Goal: Information Seeking & Learning: Learn about a topic

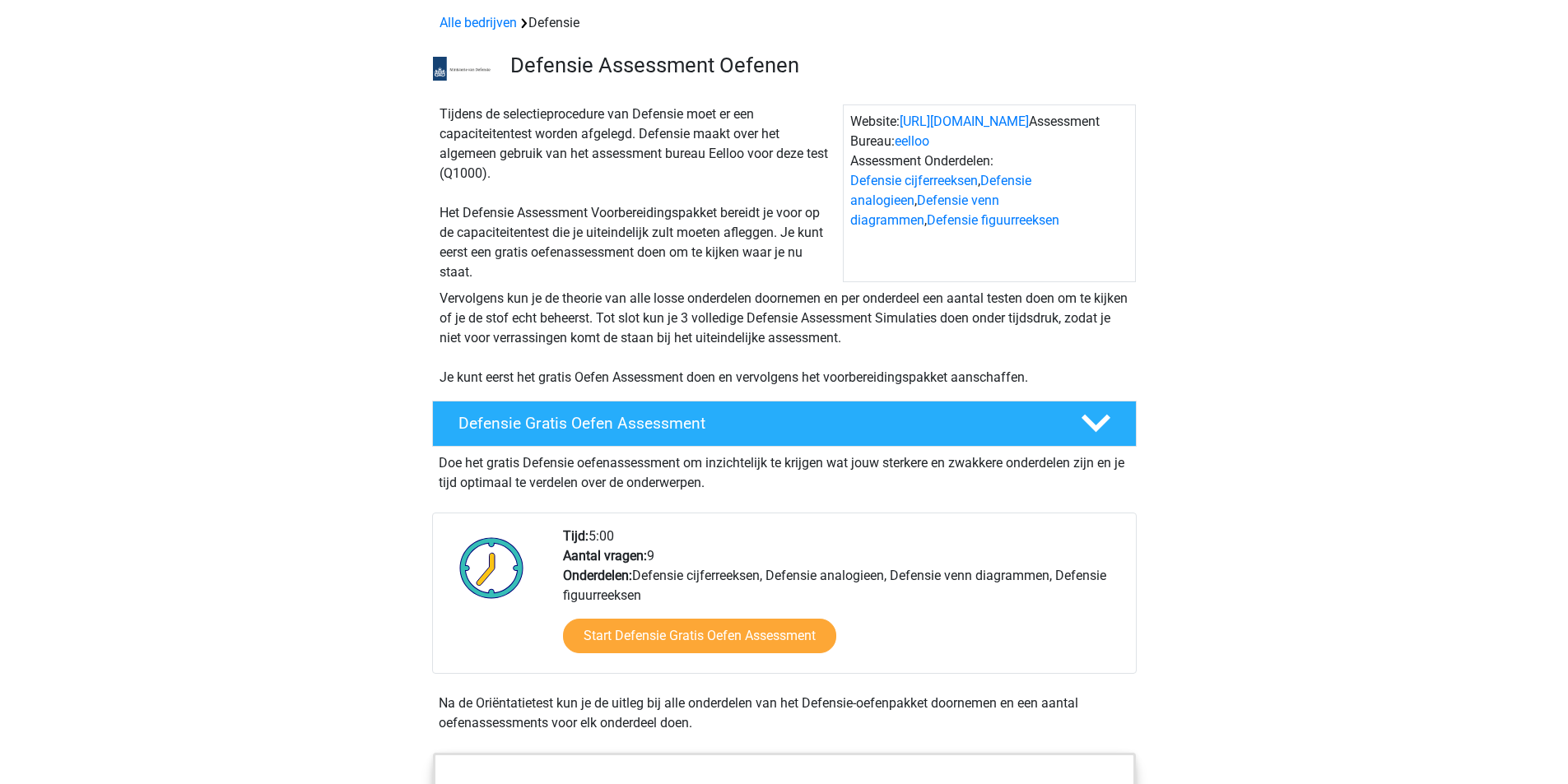
scroll to position [165, 0]
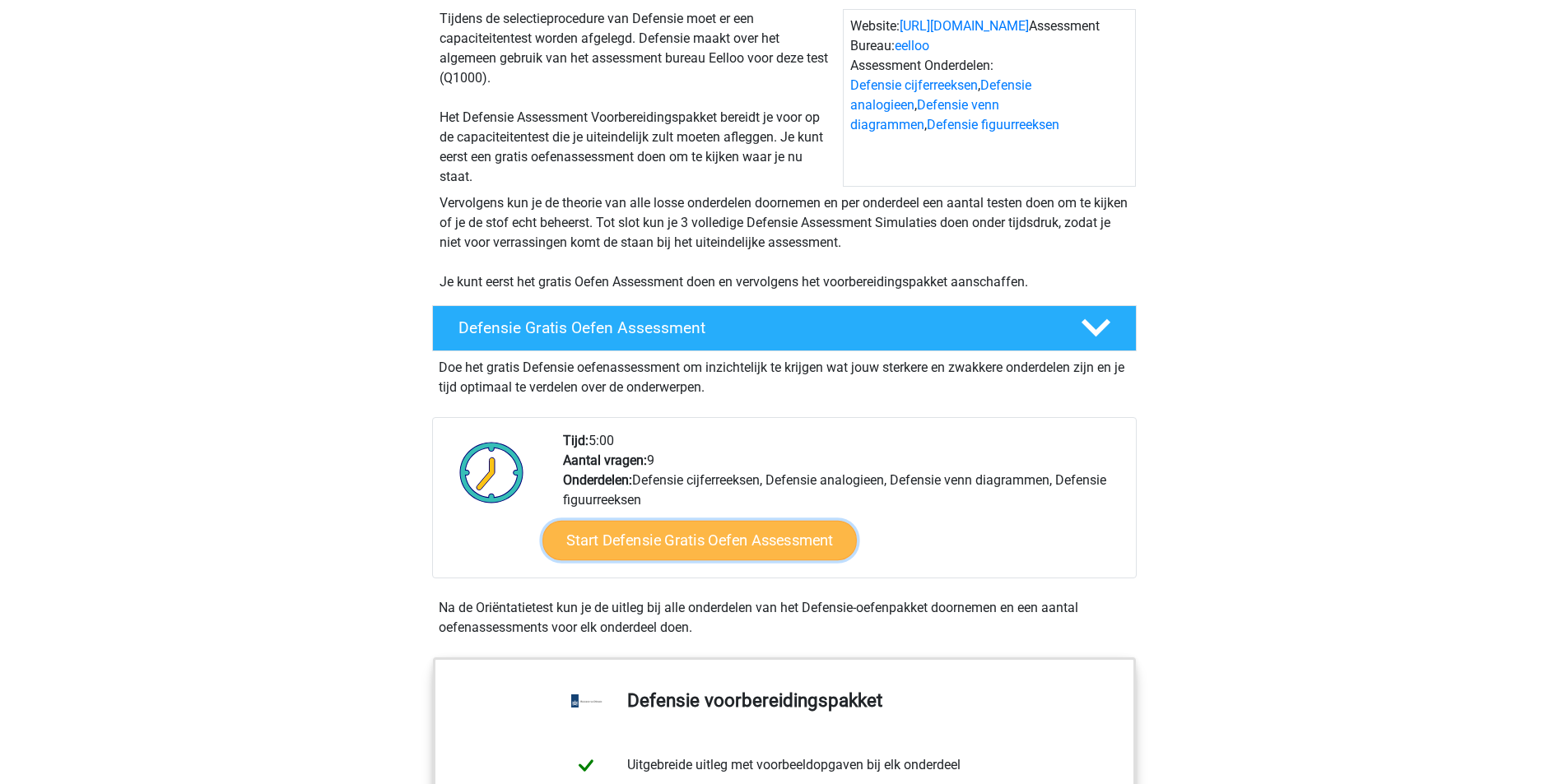
click at [702, 557] on link "Start Defensie Gratis Oefen Assessment" at bounding box center [700, 541] width 315 height 39
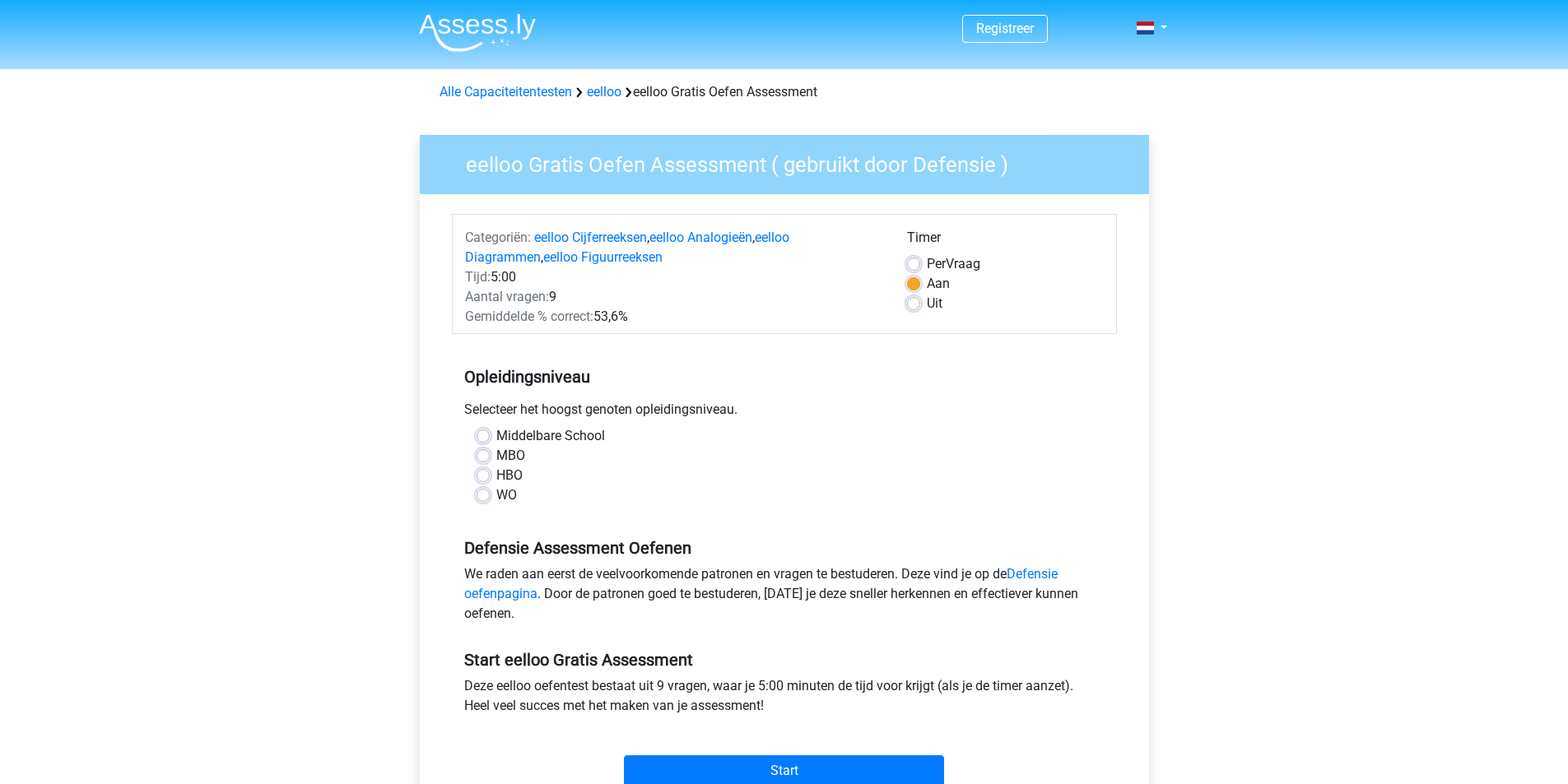
click at [516, 435] on label "Middelbare School" at bounding box center [551, 435] width 109 height 20
click at [490, 435] on input "Middelbare School" at bounding box center [482, 434] width 13 height 16
radio input "true"
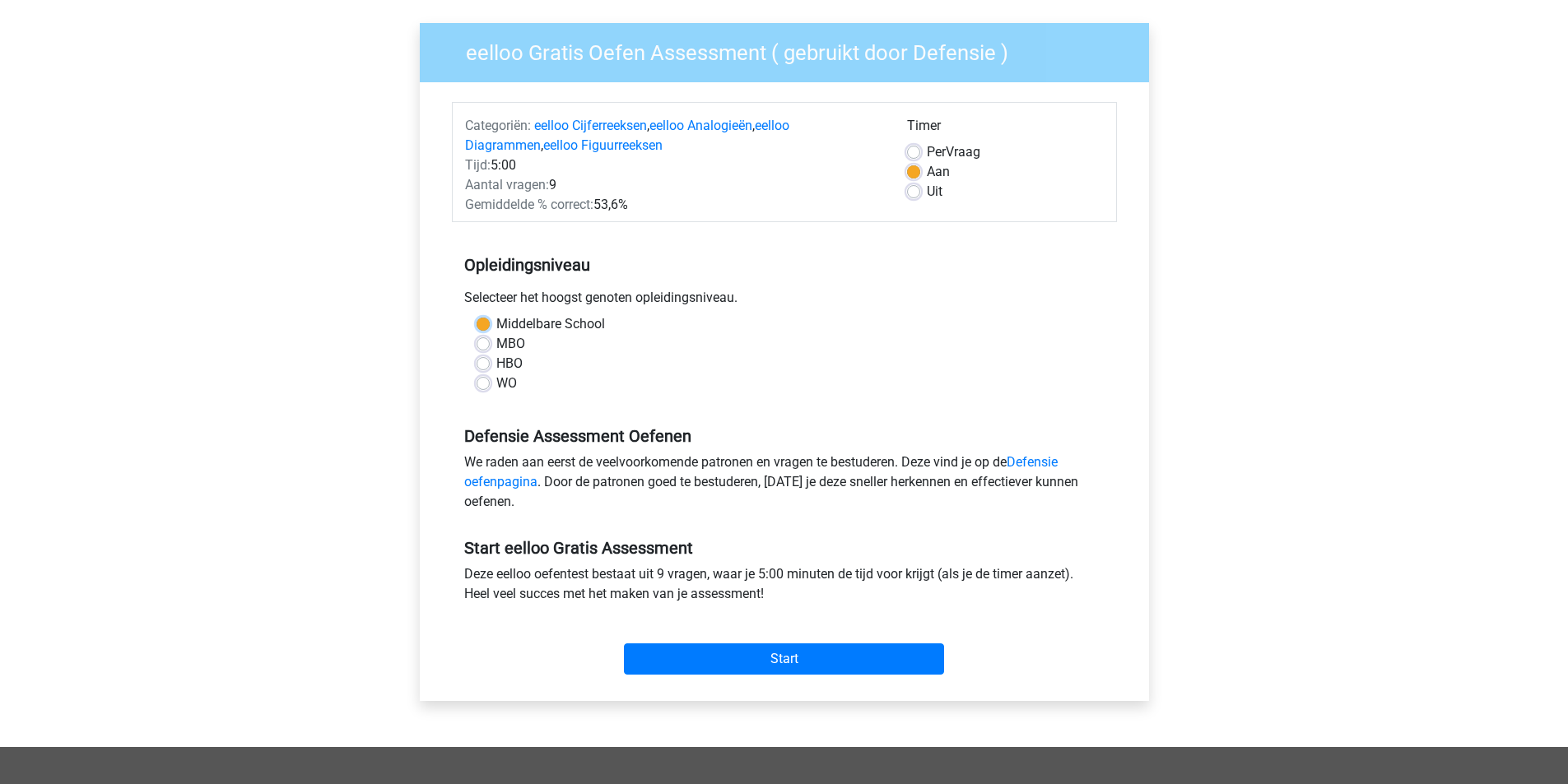
scroll to position [82, 0]
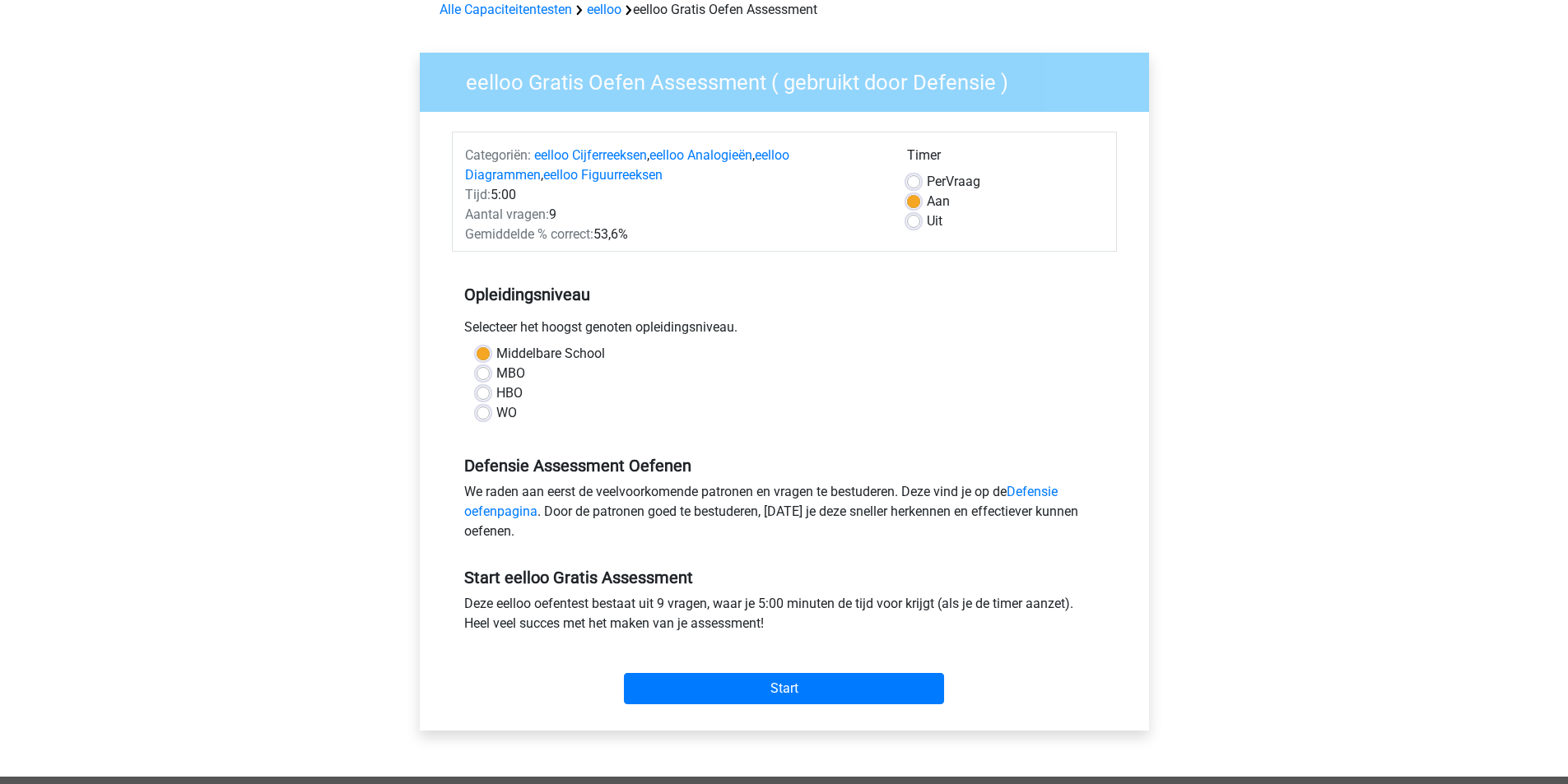
click at [504, 373] on label "MBO" at bounding box center [511, 373] width 29 height 20
click at [490, 373] on input "MBO" at bounding box center [482, 372] width 13 height 16
radio input "true"
click at [823, 681] on input "Start" at bounding box center [784, 689] width 321 height 31
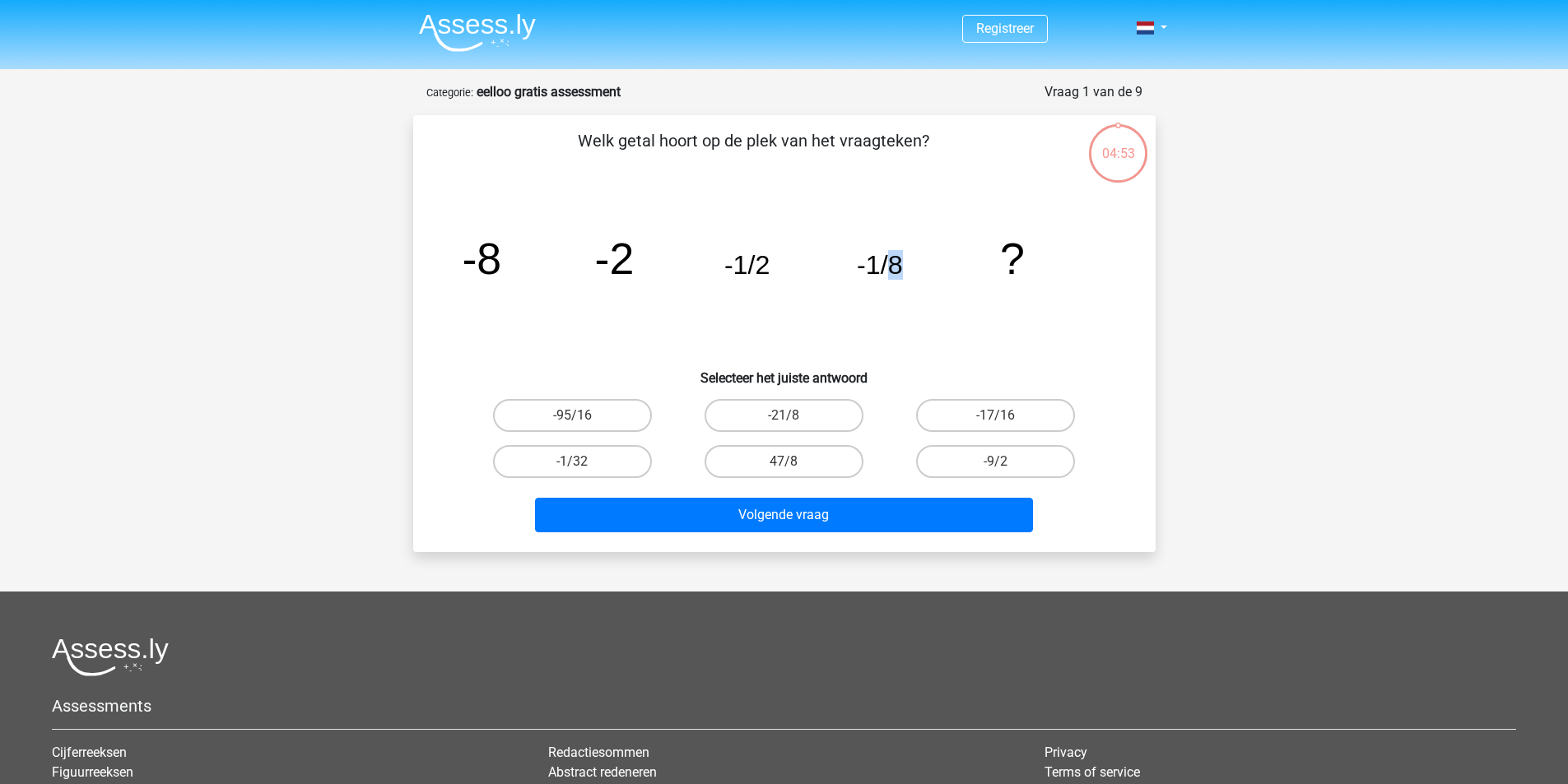
click at [902, 266] on tspan "-1/8" at bounding box center [880, 264] width 46 height 30
click at [631, 463] on label "-1/32" at bounding box center [572, 462] width 159 height 33
click at [582, 463] on input "-1/32" at bounding box center [577, 467] width 11 height 11
radio input "true"
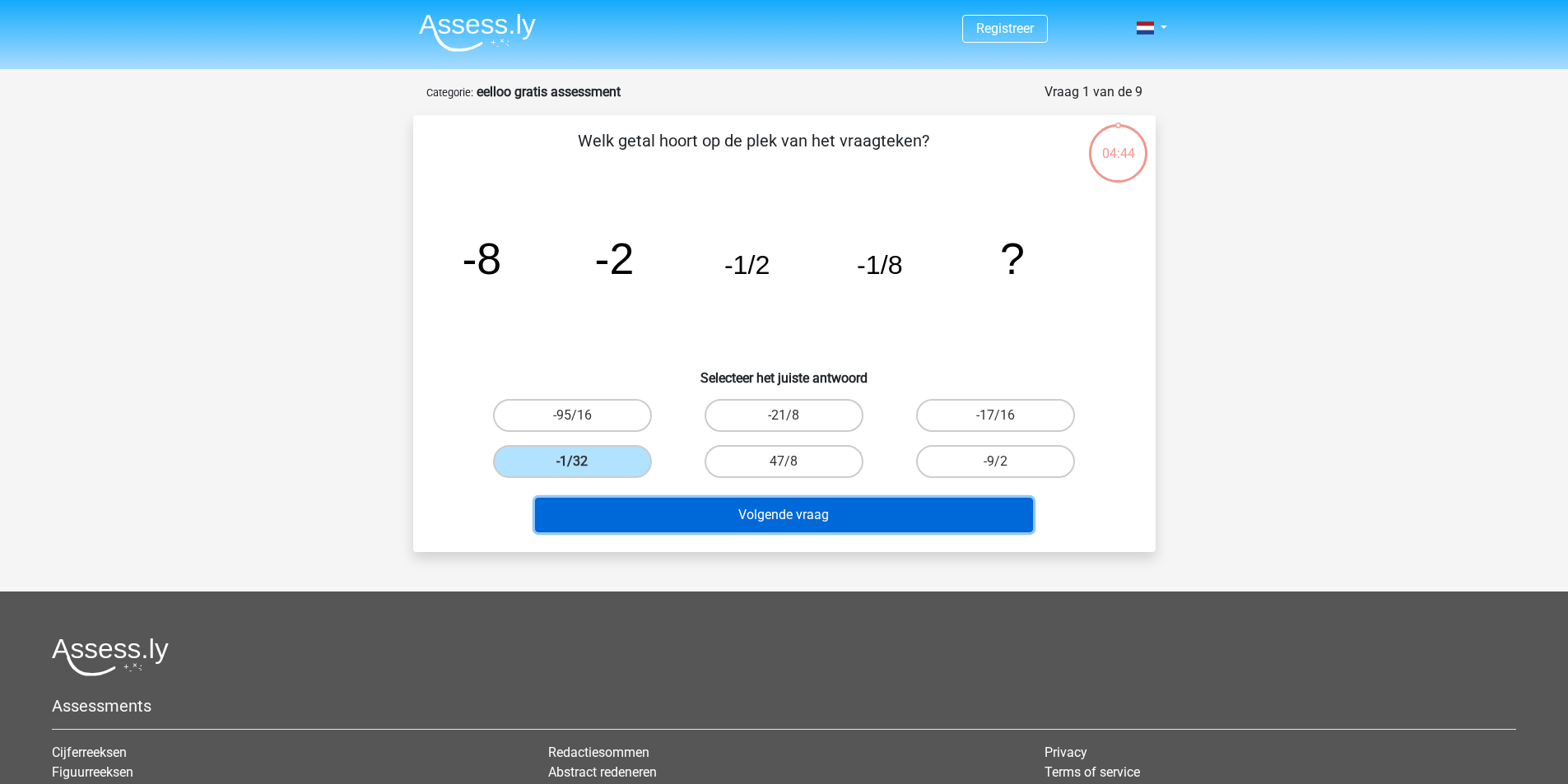
click at [815, 517] on button "Volgende vraag" at bounding box center [784, 515] width 498 height 35
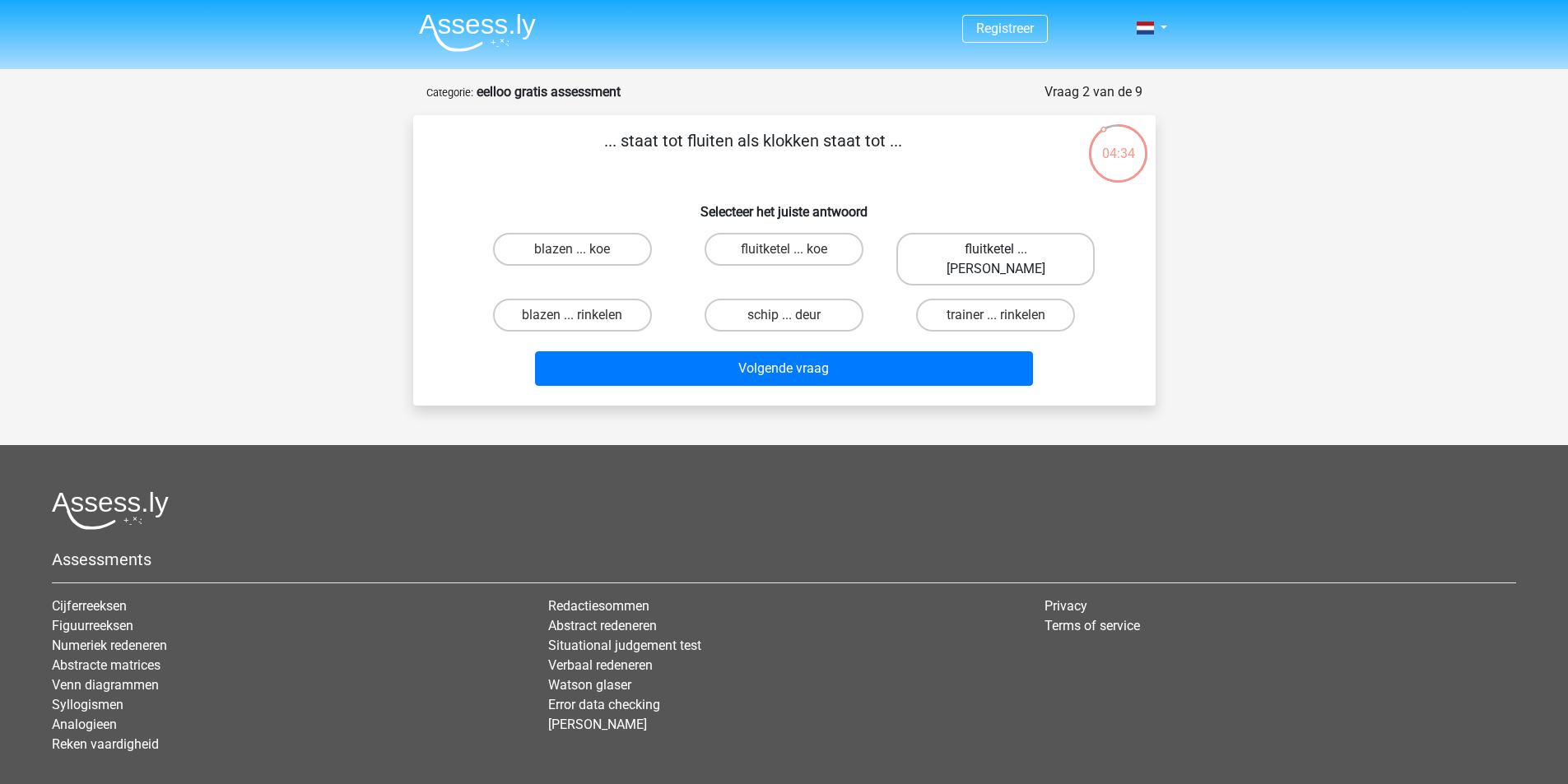
click at [951, 247] on label "fluitketel ... luiden" at bounding box center [995, 259] width 198 height 53
click at [996, 249] on input "fluitketel ... luiden" at bounding box center [1001, 254] width 11 height 11
radio input "true"
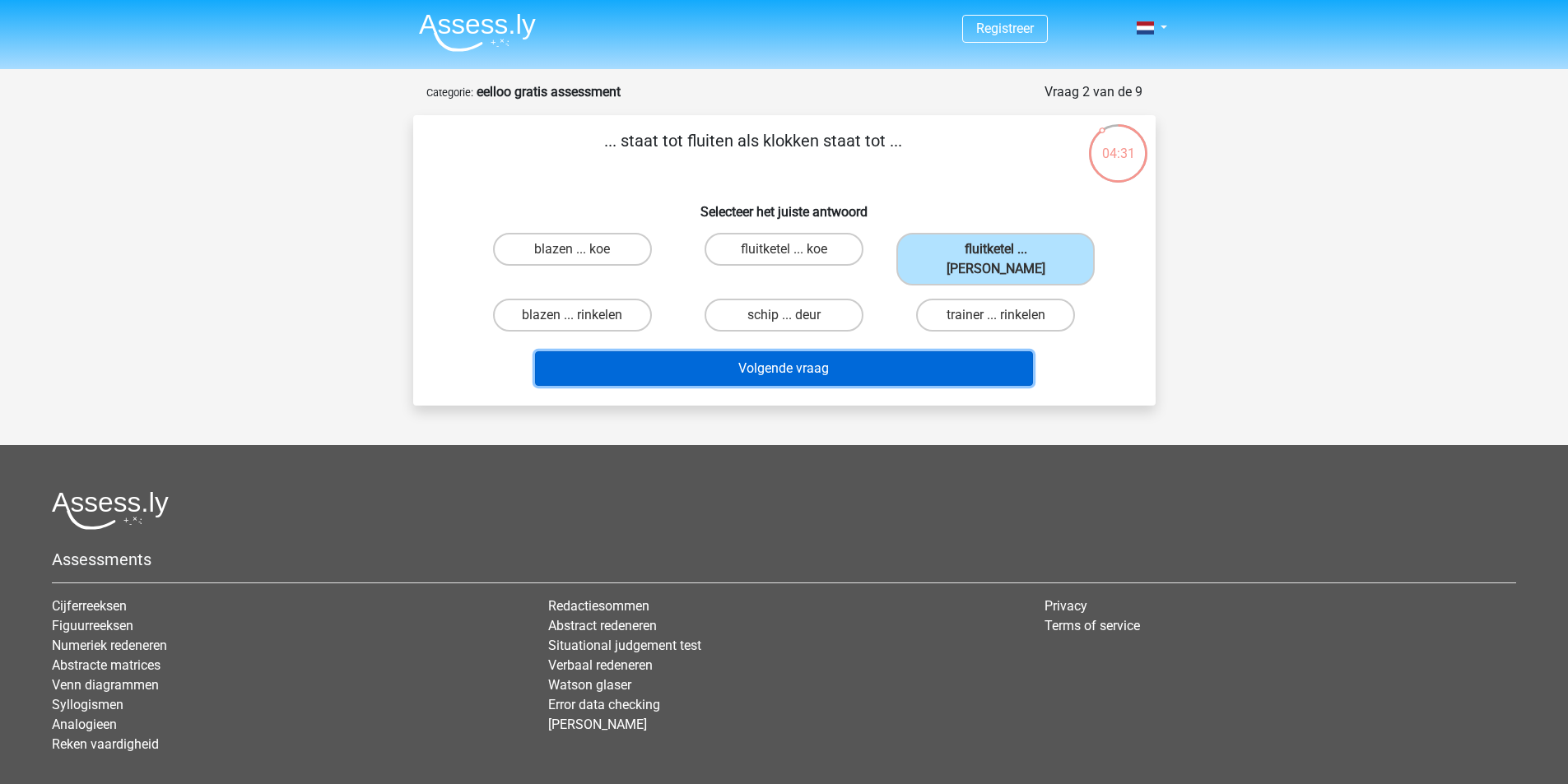
click at [855, 351] on button "Volgende vraag" at bounding box center [784, 368] width 498 height 35
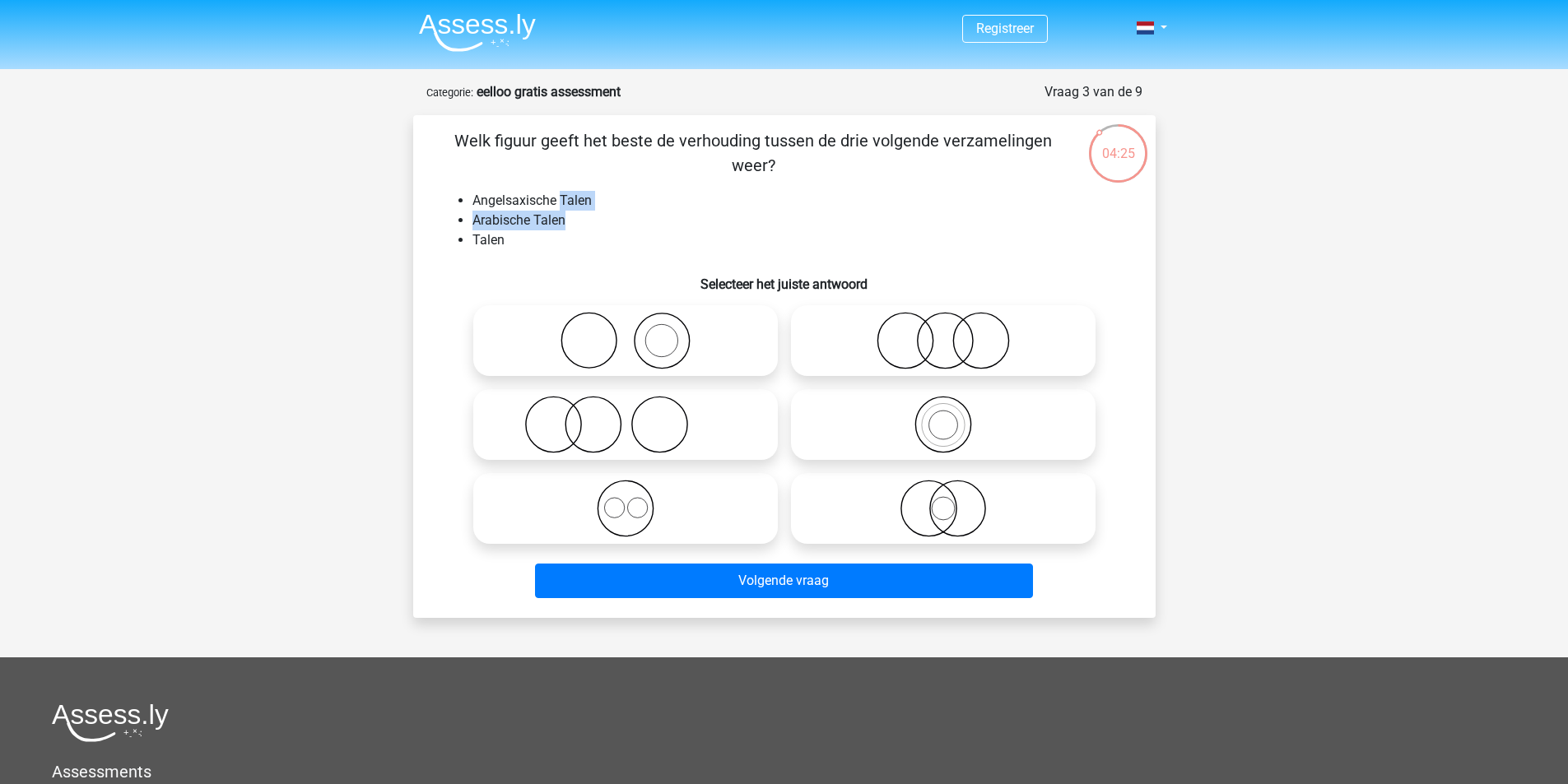
drag, startPoint x: 559, startPoint y: 196, endPoint x: 594, endPoint y: 211, distance: 38.1
click at [594, 211] on ul "Angelsaxische Talen Arabische Talen Talen" at bounding box center [784, 221] width 690 height 60
click at [594, 211] on li "Arabische Talen" at bounding box center [801, 220] width 656 height 20
click at [713, 497] on icon at bounding box center [625, 508] width 292 height 58
click at [636, 497] on input "radio" at bounding box center [631, 495] width 11 height 11
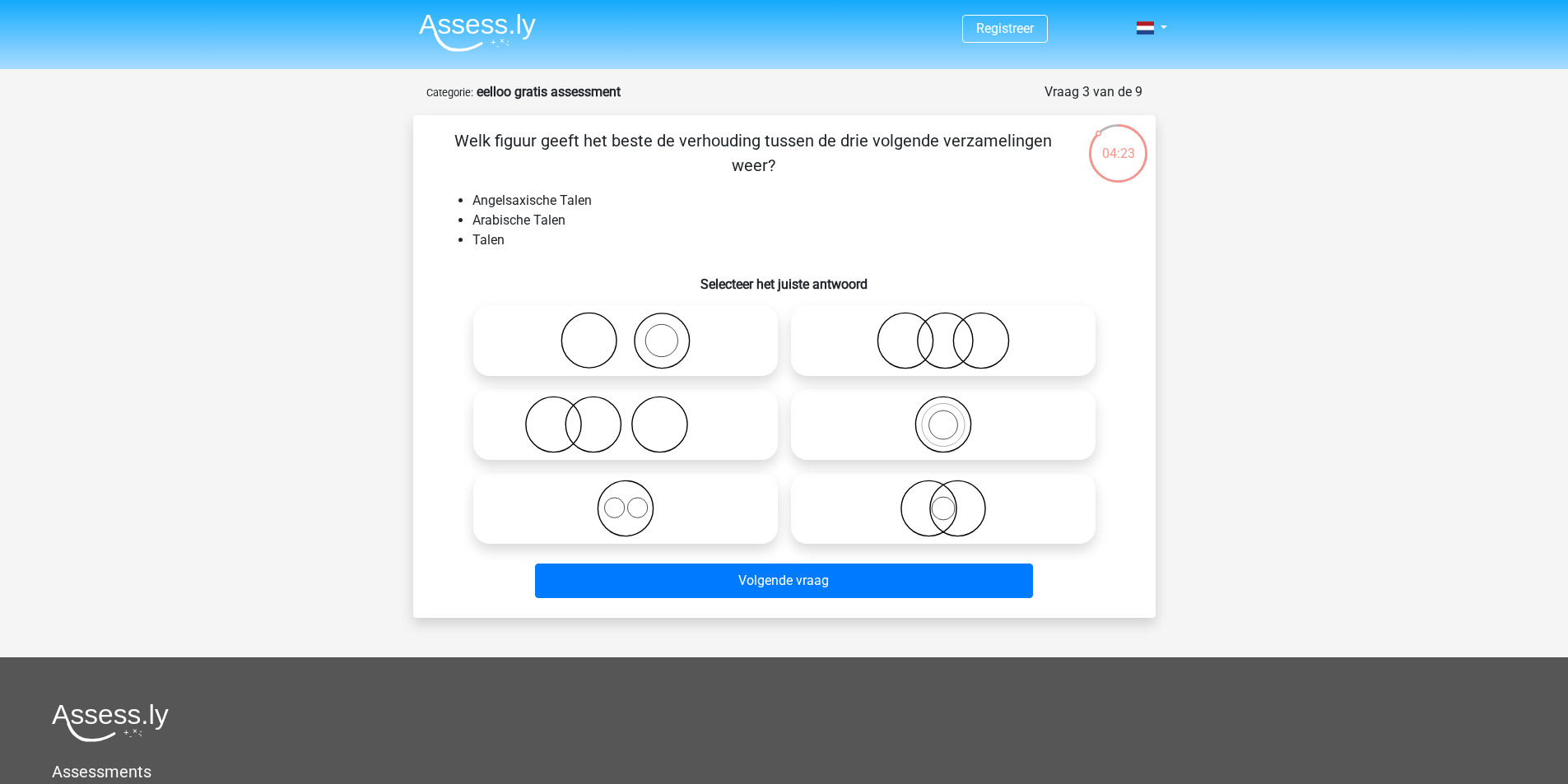
radio input "true"
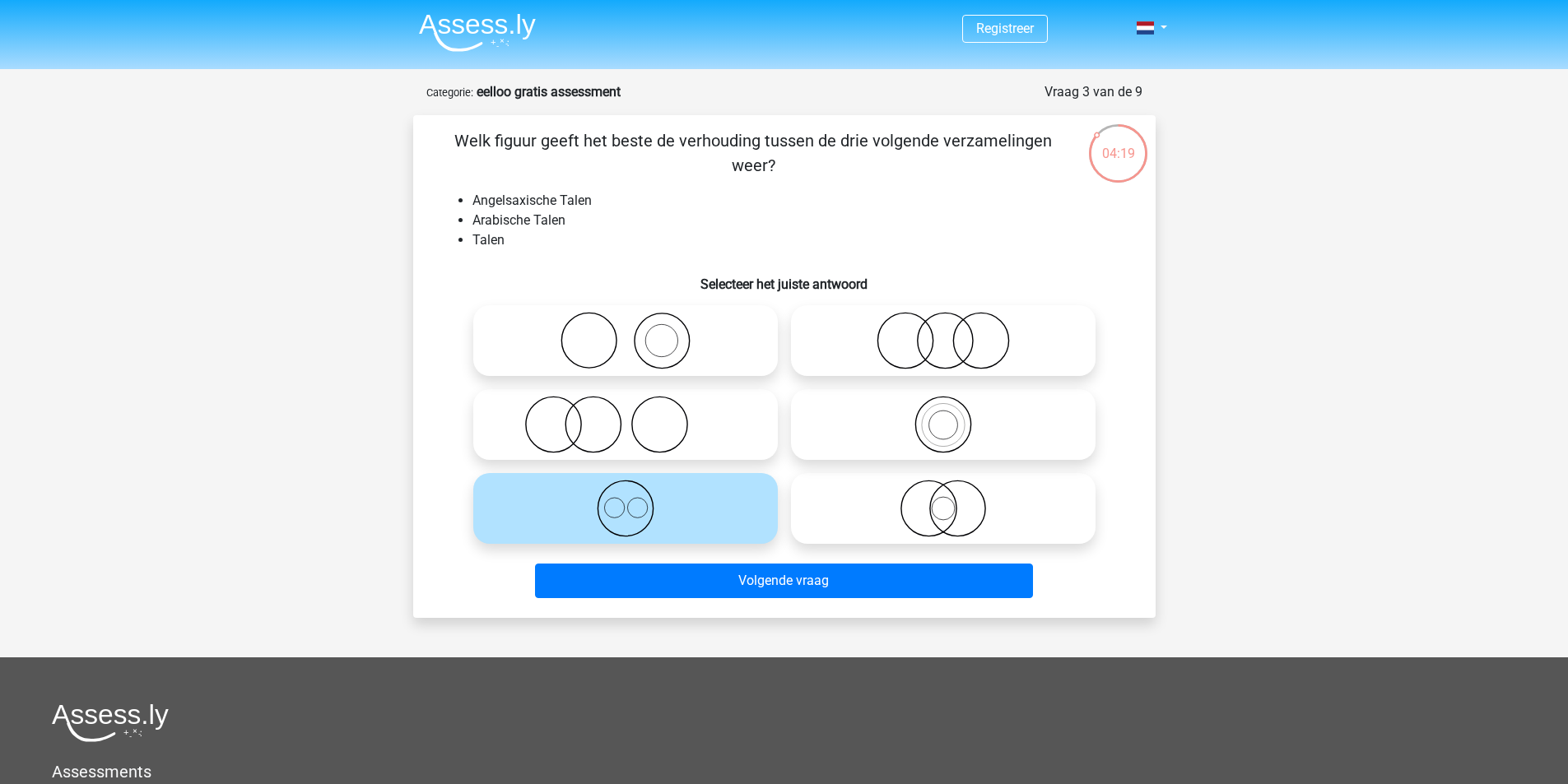
click at [957, 354] on circle at bounding box center [980, 341] width 55 height 55
click at [954, 332] on input "radio" at bounding box center [948, 327] width 11 height 11
radio input "true"
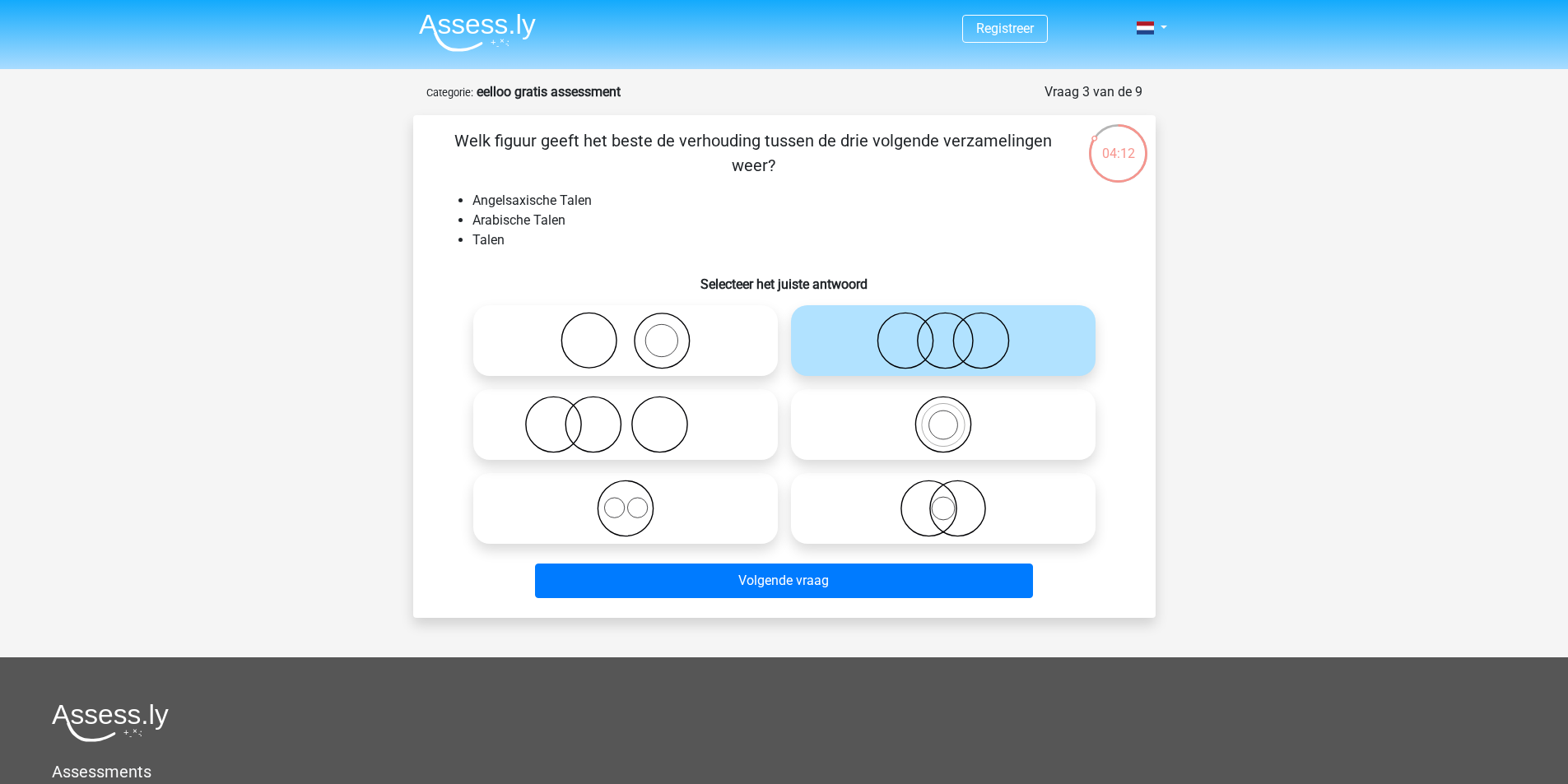
click at [689, 500] on icon at bounding box center [625, 508] width 292 height 58
click at [636, 500] on input "radio" at bounding box center [631, 495] width 11 height 11
radio input "true"
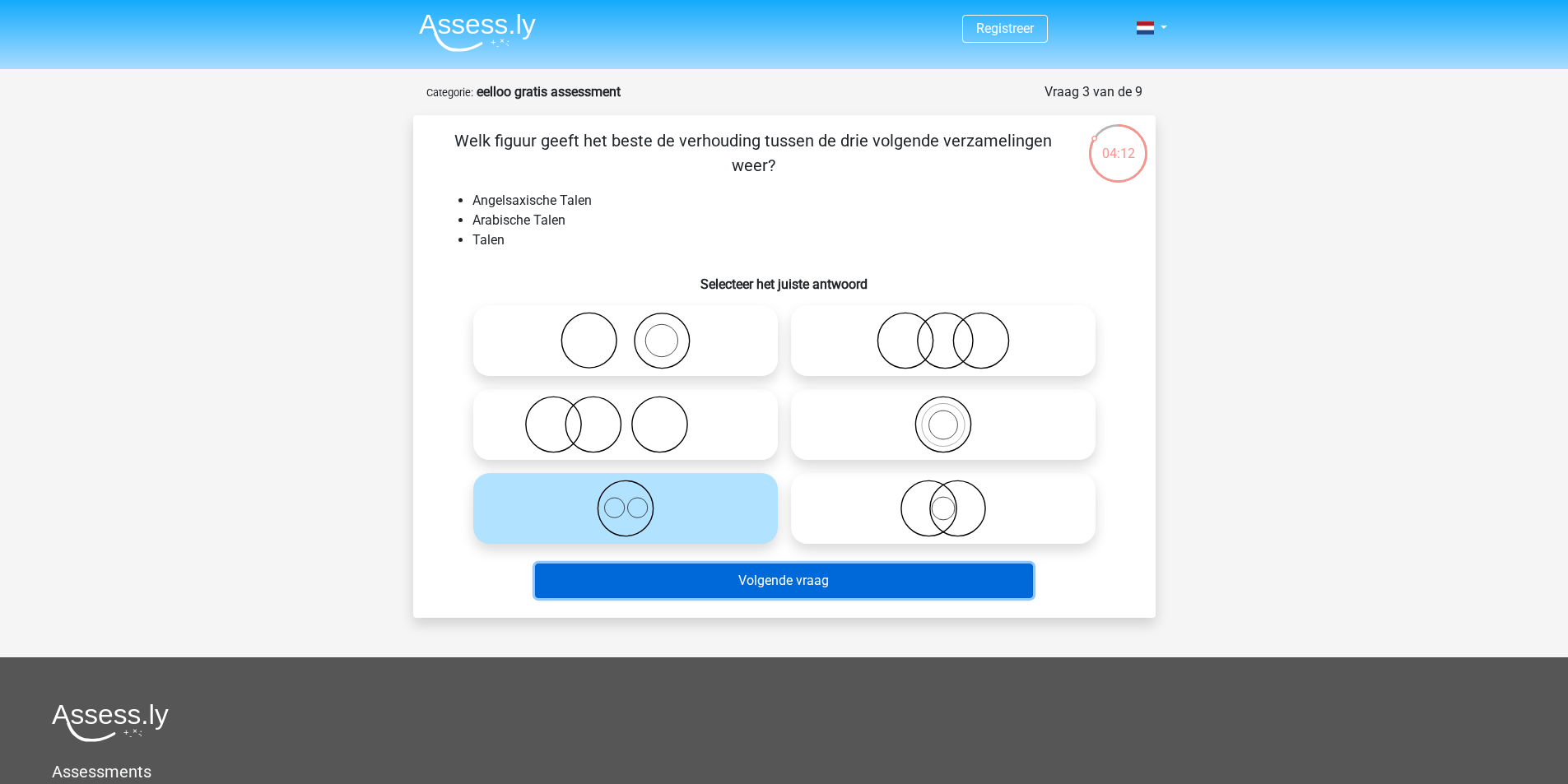
click at [795, 583] on button "Volgende vraag" at bounding box center [784, 581] width 498 height 35
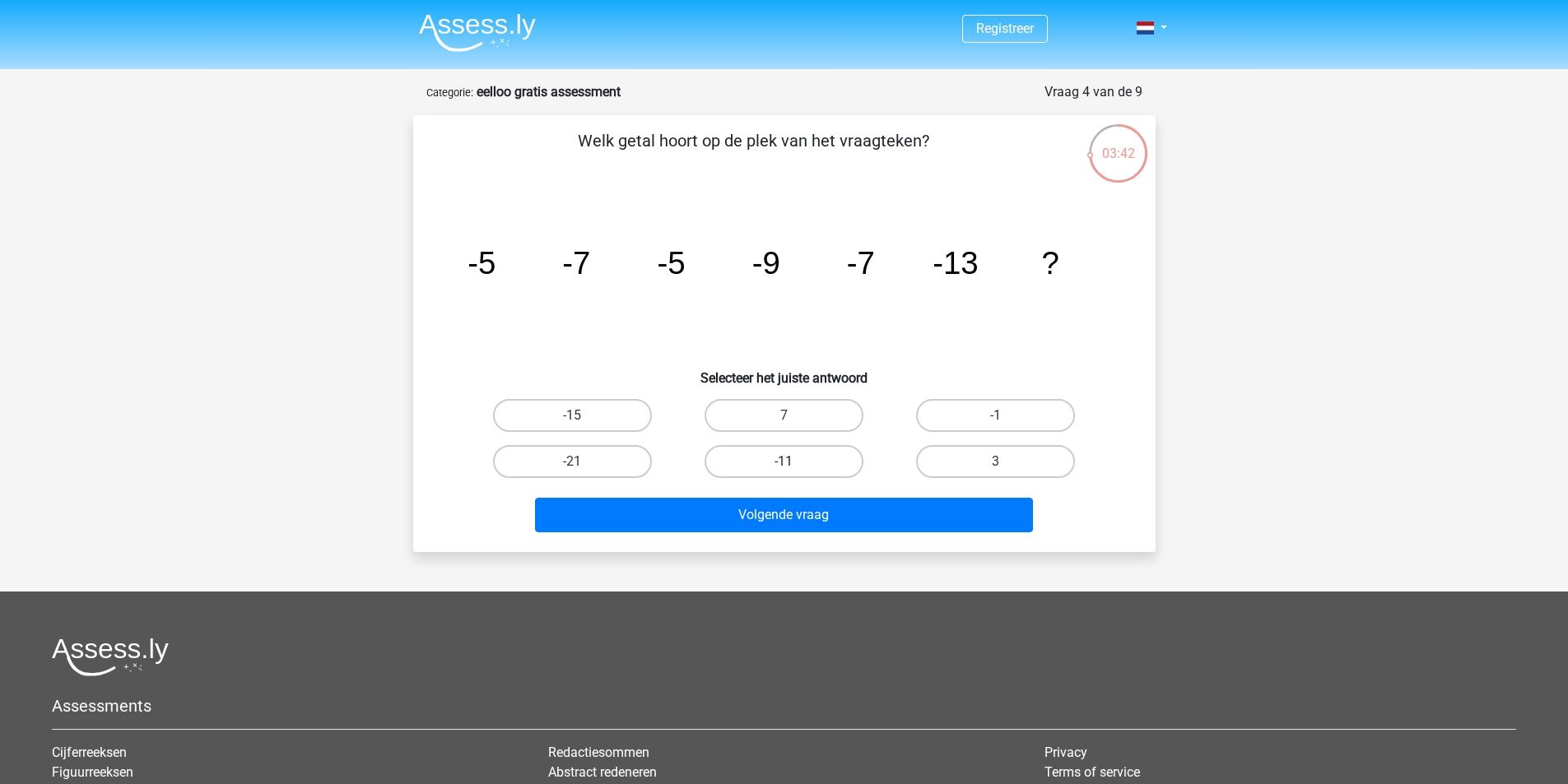
click at [835, 449] on label "-11" at bounding box center [784, 462] width 159 height 33
click at [794, 462] on input "-11" at bounding box center [788, 467] width 11 height 11
radio input "true"
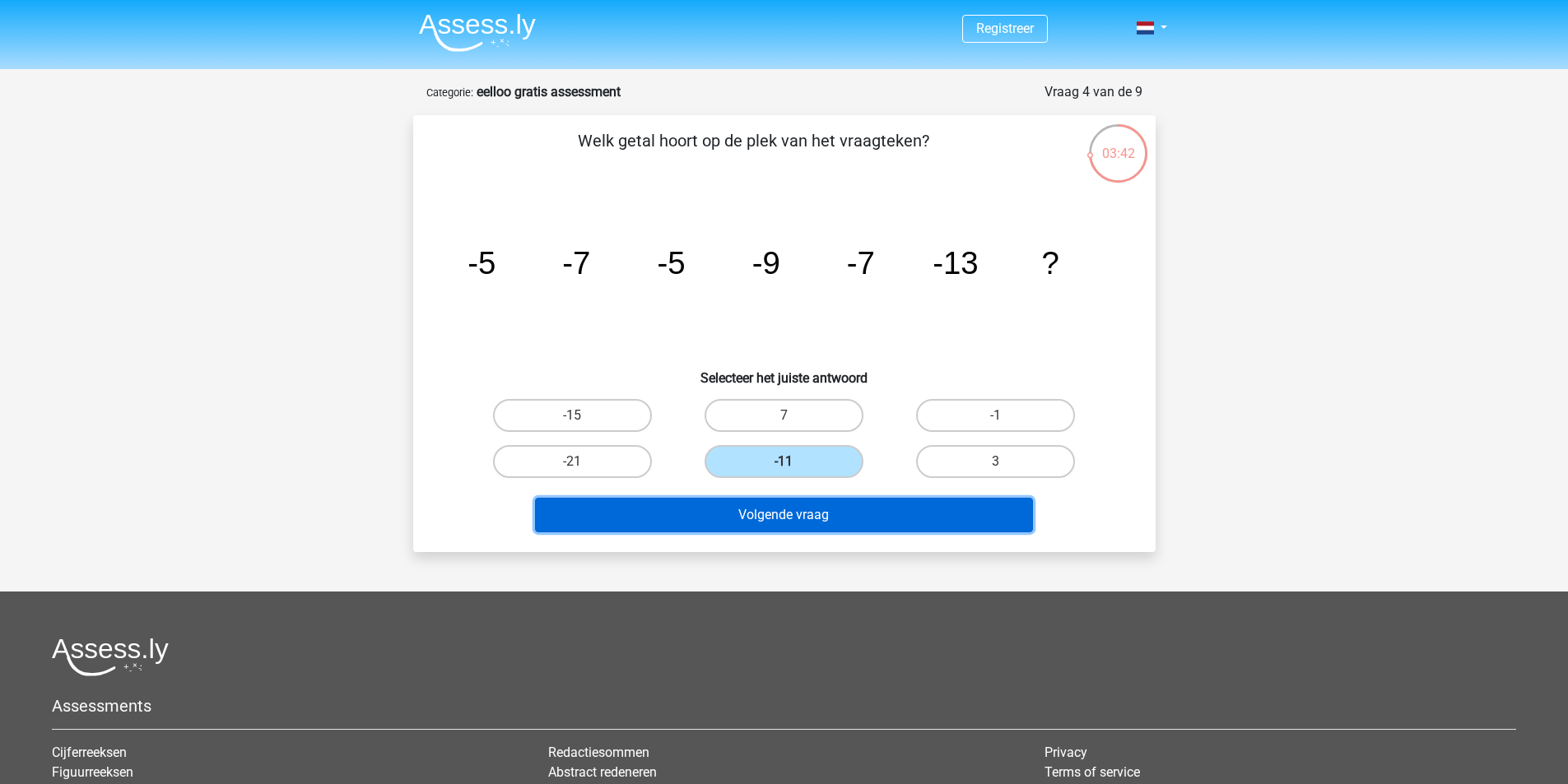
click at [863, 506] on button "Volgende vraag" at bounding box center [784, 515] width 498 height 35
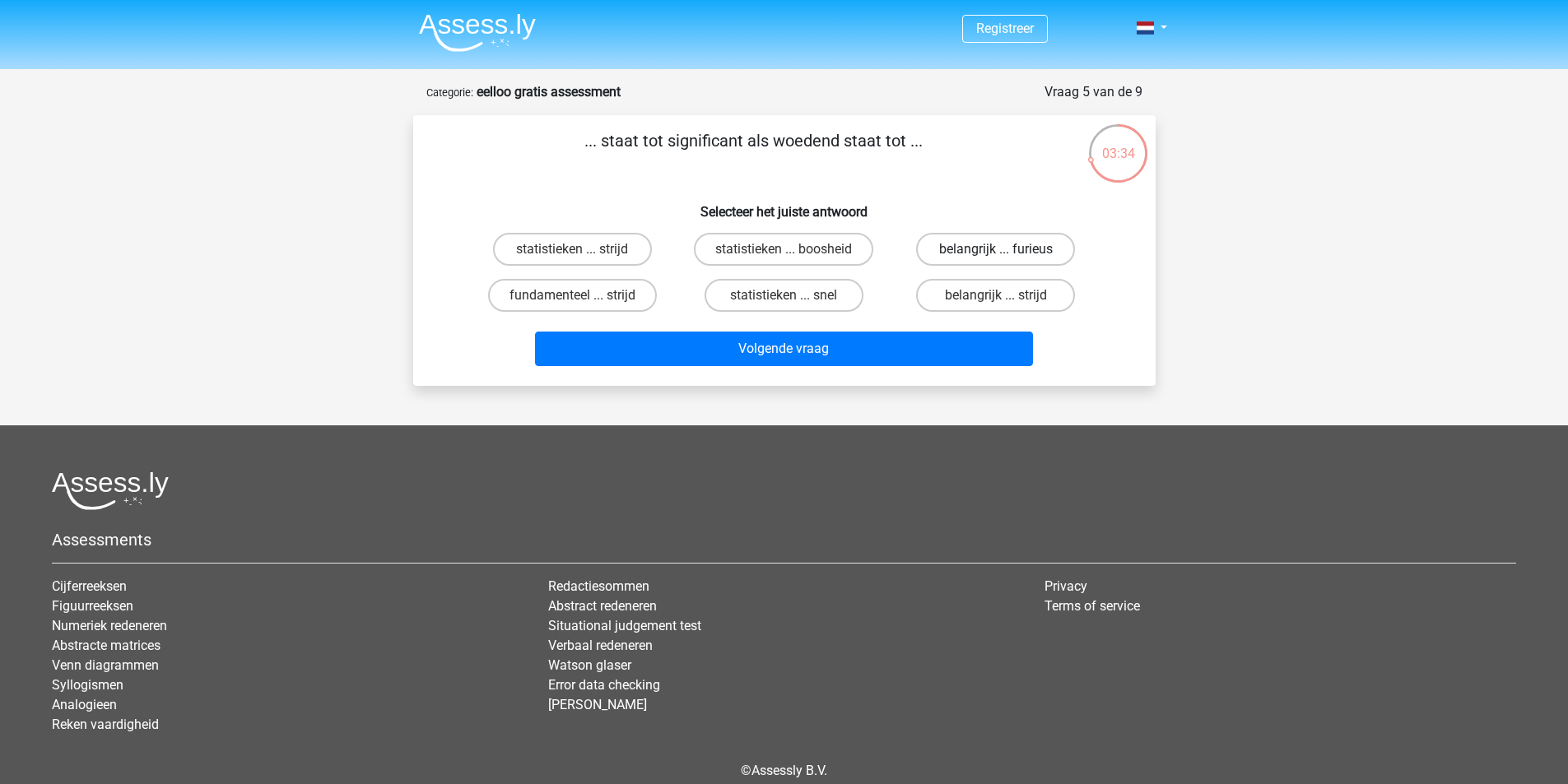
click at [1021, 241] on label "belangrijk ... furieus" at bounding box center [995, 249] width 159 height 33
click at [1007, 249] on input "belangrijk ... furieus" at bounding box center [1001, 254] width 11 height 11
radio input "true"
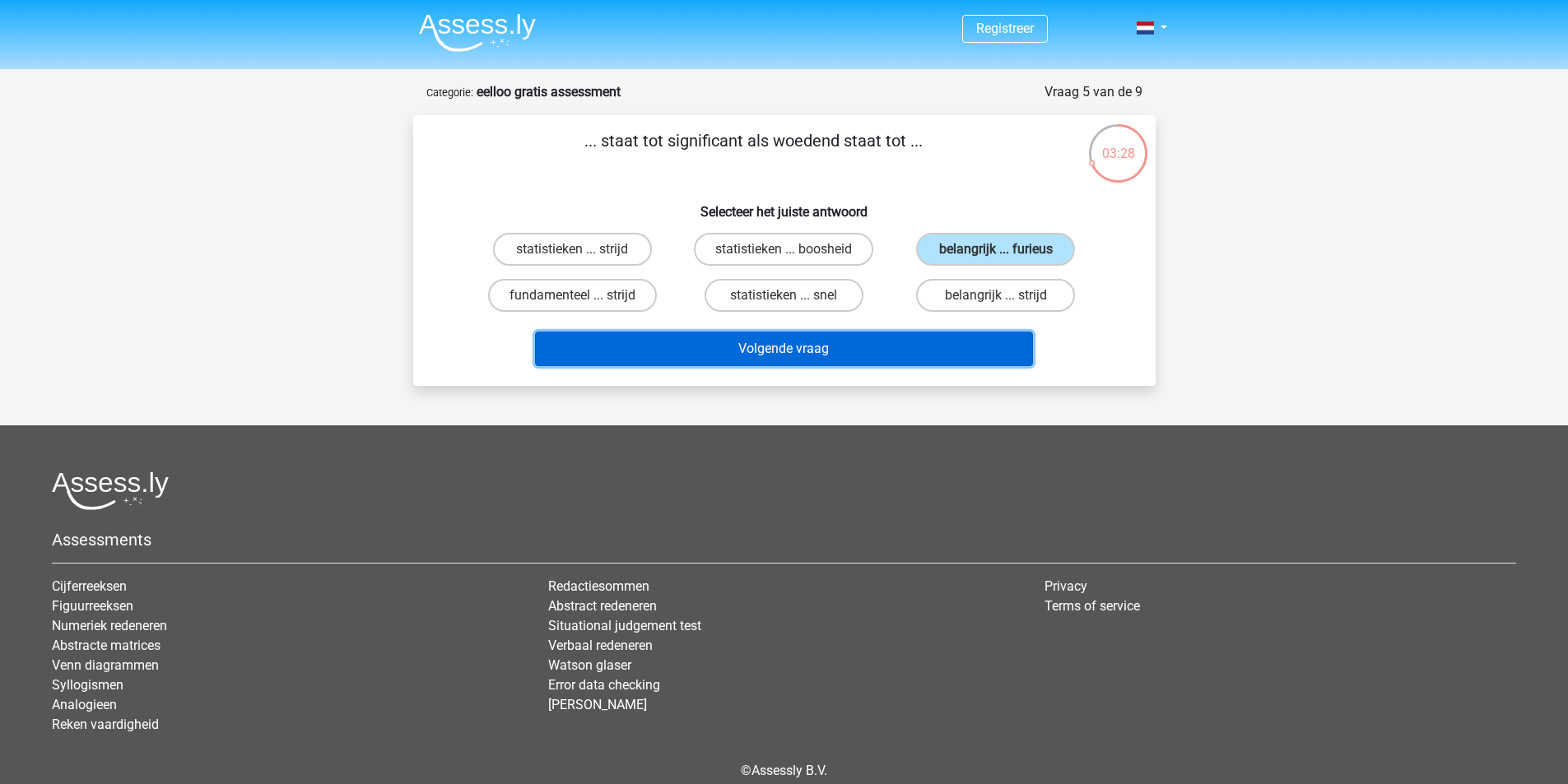
click at [799, 346] on button "Volgende vraag" at bounding box center [784, 349] width 498 height 35
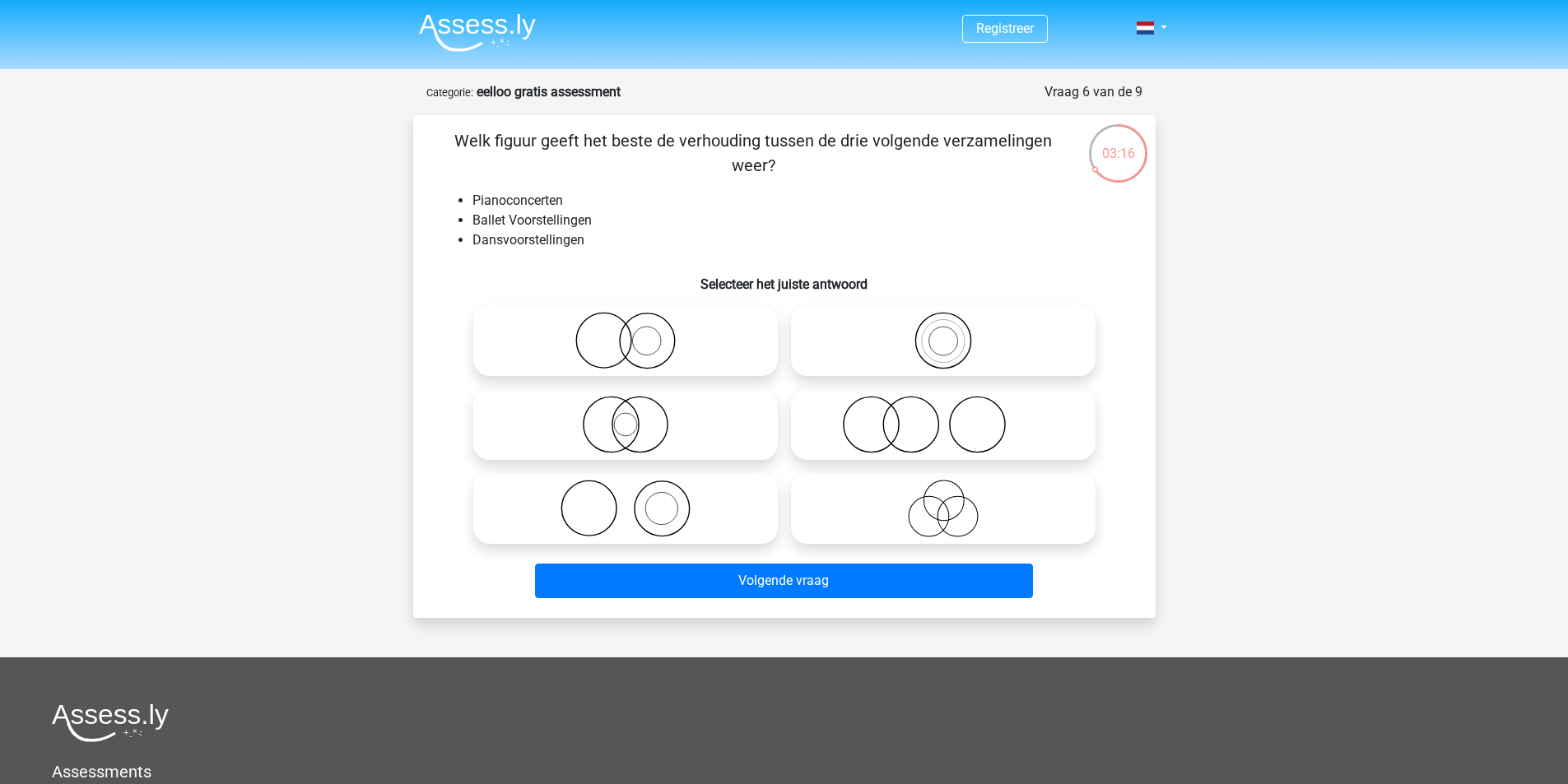
click at [713, 503] on icon at bounding box center [625, 508] width 292 height 58
click at [636, 500] on input "radio" at bounding box center [631, 495] width 11 height 11
radio input "true"
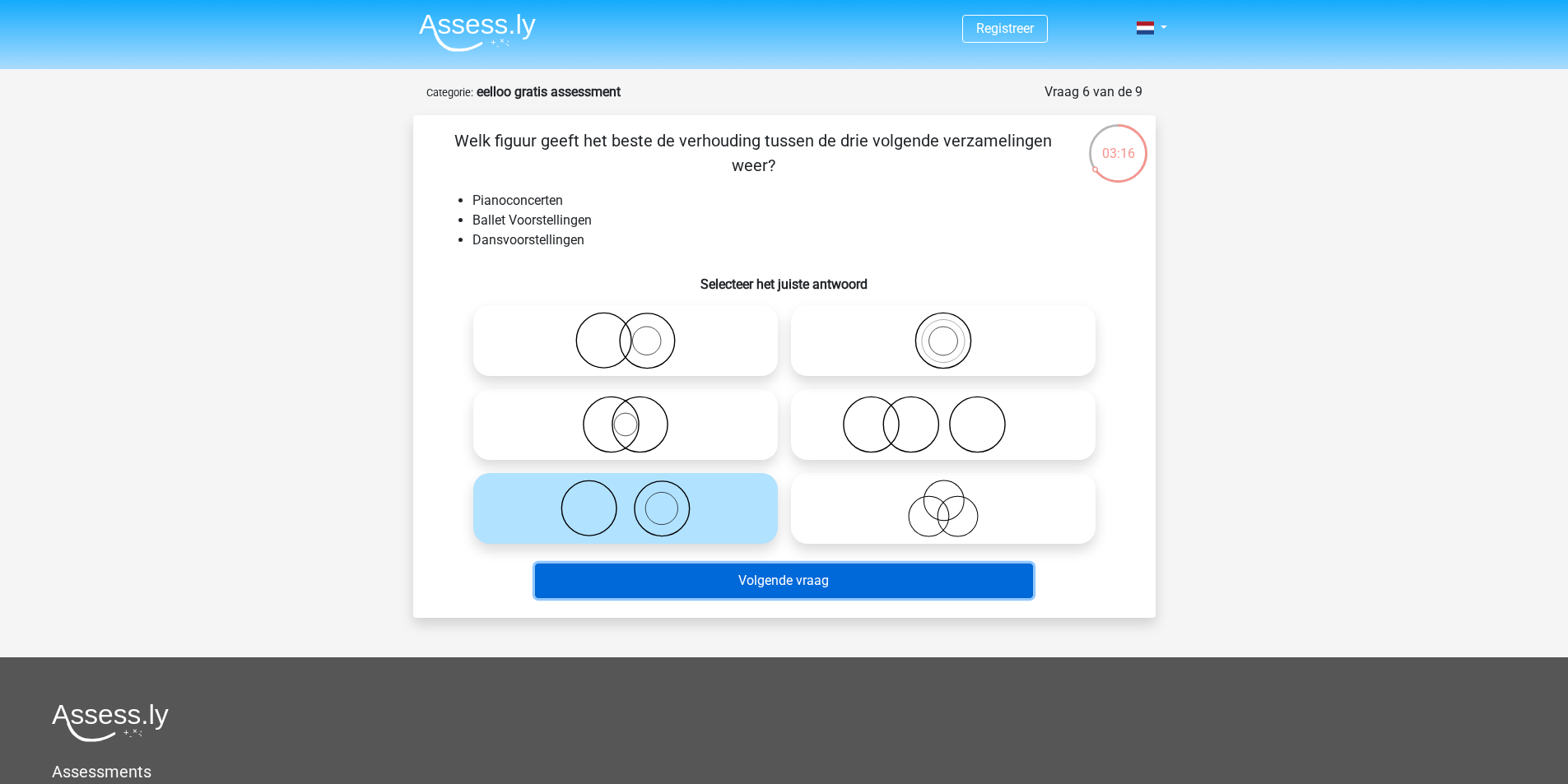
click at [819, 591] on button "Volgende vraag" at bounding box center [784, 581] width 498 height 35
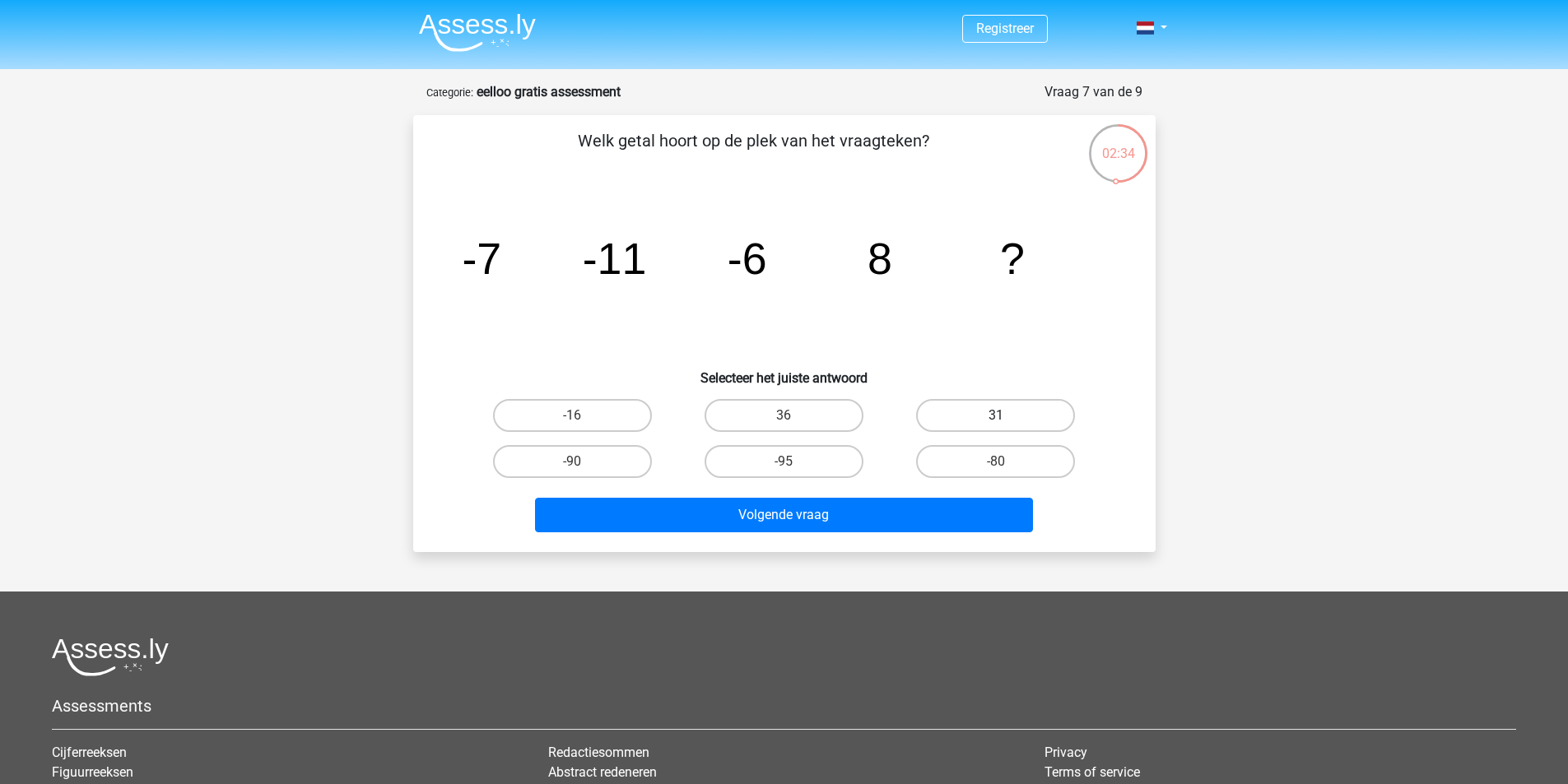
click at [954, 413] on label "31" at bounding box center [995, 415] width 159 height 33
click at [996, 416] on input "31" at bounding box center [1001, 421] width 11 height 11
radio input "true"
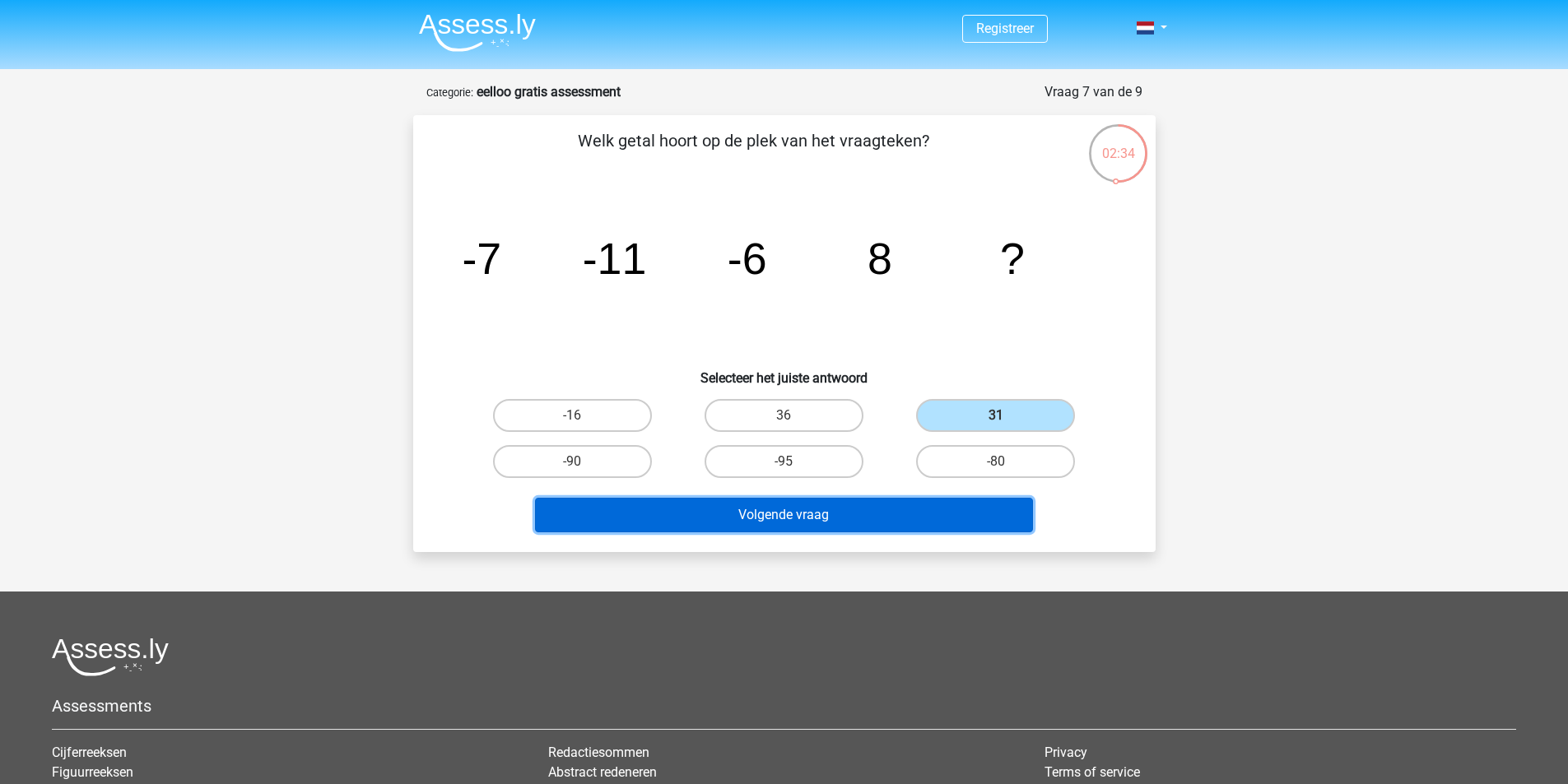
click at [895, 508] on button "Volgende vraag" at bounding box center [784, 515] width 498 height 35
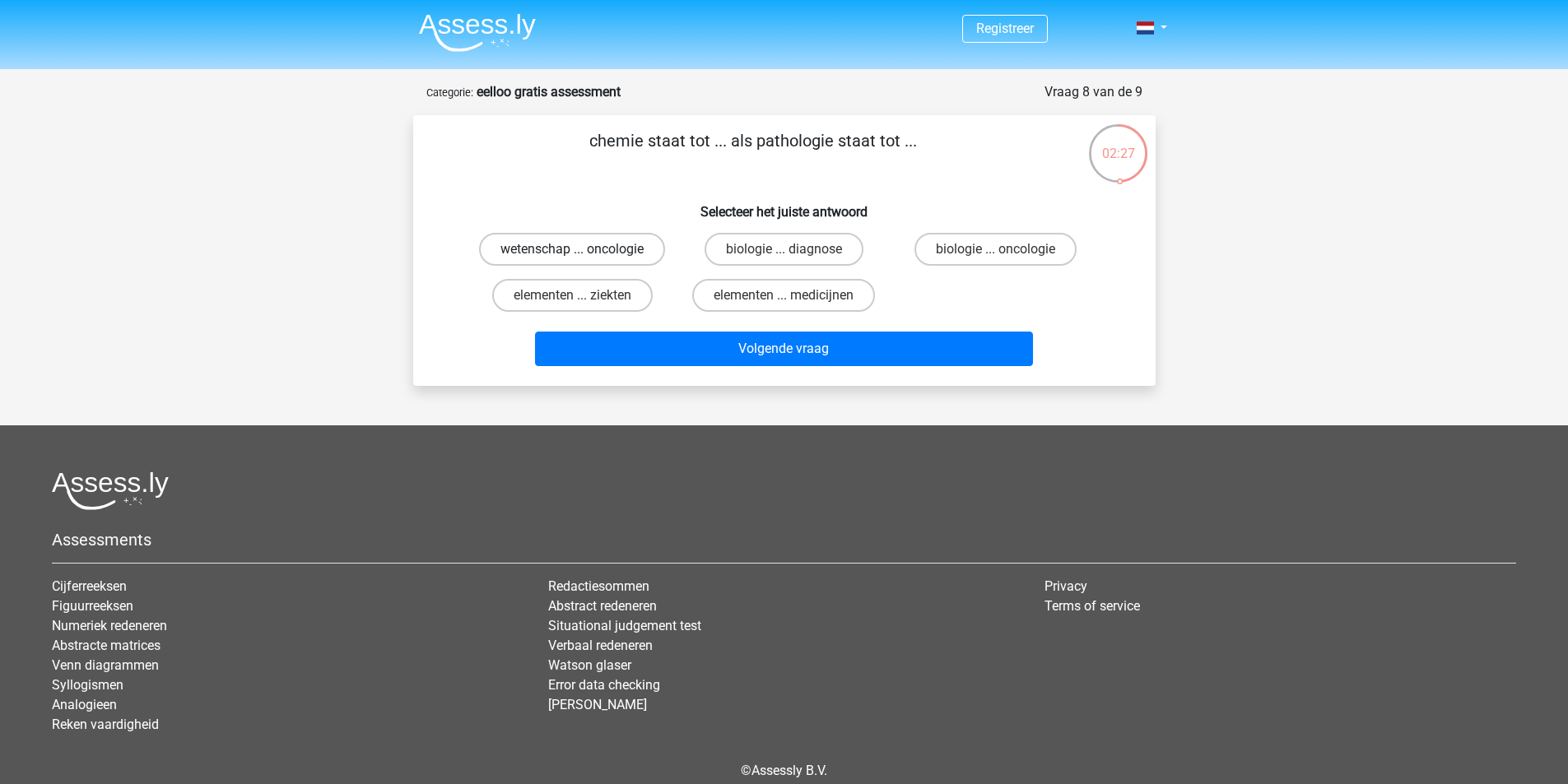
click at [628, 244] on label "wetenschap ... oncologie" at bounding box center [571, 249] width 186 height 33
click at [582, 249] on input "wetenschap ... oncologie" at bounding box center [577, 254] width 11 height 11
radio input "true"
drag, startPoint x: 594, startPoint y: 141, endPoint x: 719, endPoint y: 145, distance: 125.1
click at [719, 145] on p "chemie staat tot ... als pathologie staat tot ..." at bounding box center [753, 153] width 628 height 49
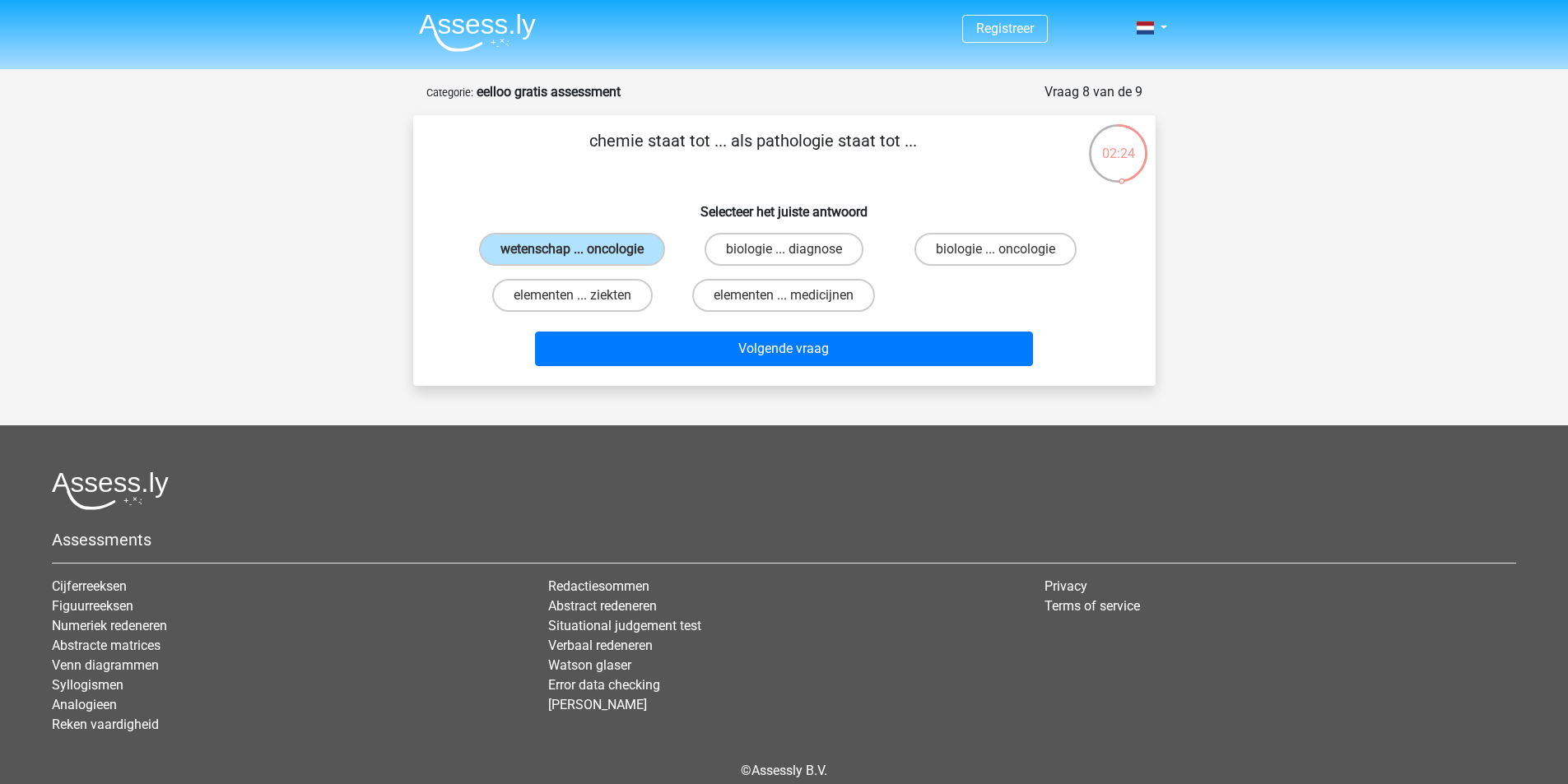
click at [719, 145] on p "chemie staat tot ... als pathologie staat tot ..." at bounding box center [753, 153] width 628 height 49
click at [625, 294] on label "elementen ... ziekten" at bounding box center [572, 295] width 161 height 33
click at [582, 295] on input "elementen ... ziekten" at bounding box center [577, 300] width 11 height 11
radio input "true"
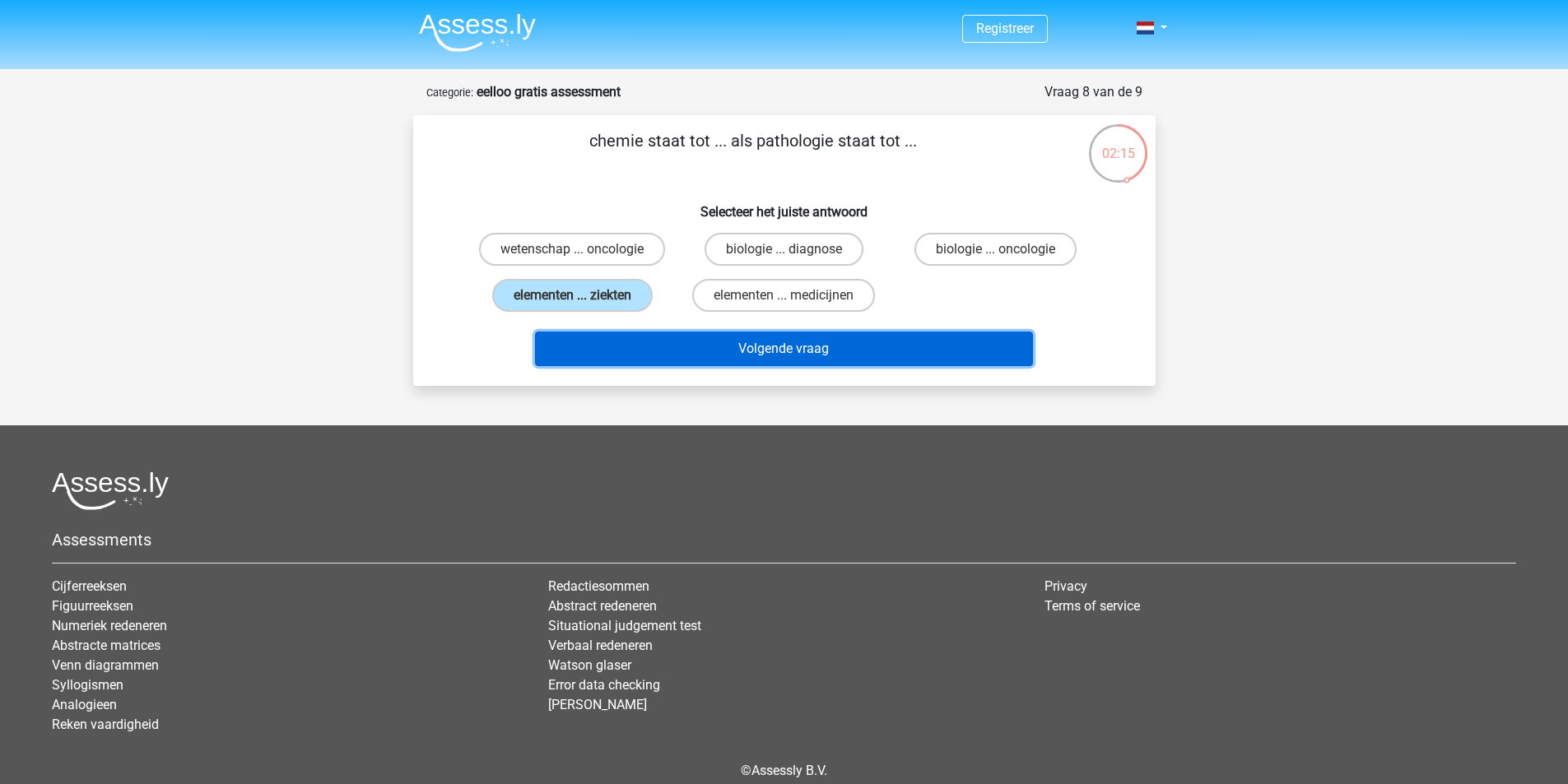
click at [808, 349] on button "Volgende vraag" at bounding box center [784, 349] width 498 height 35
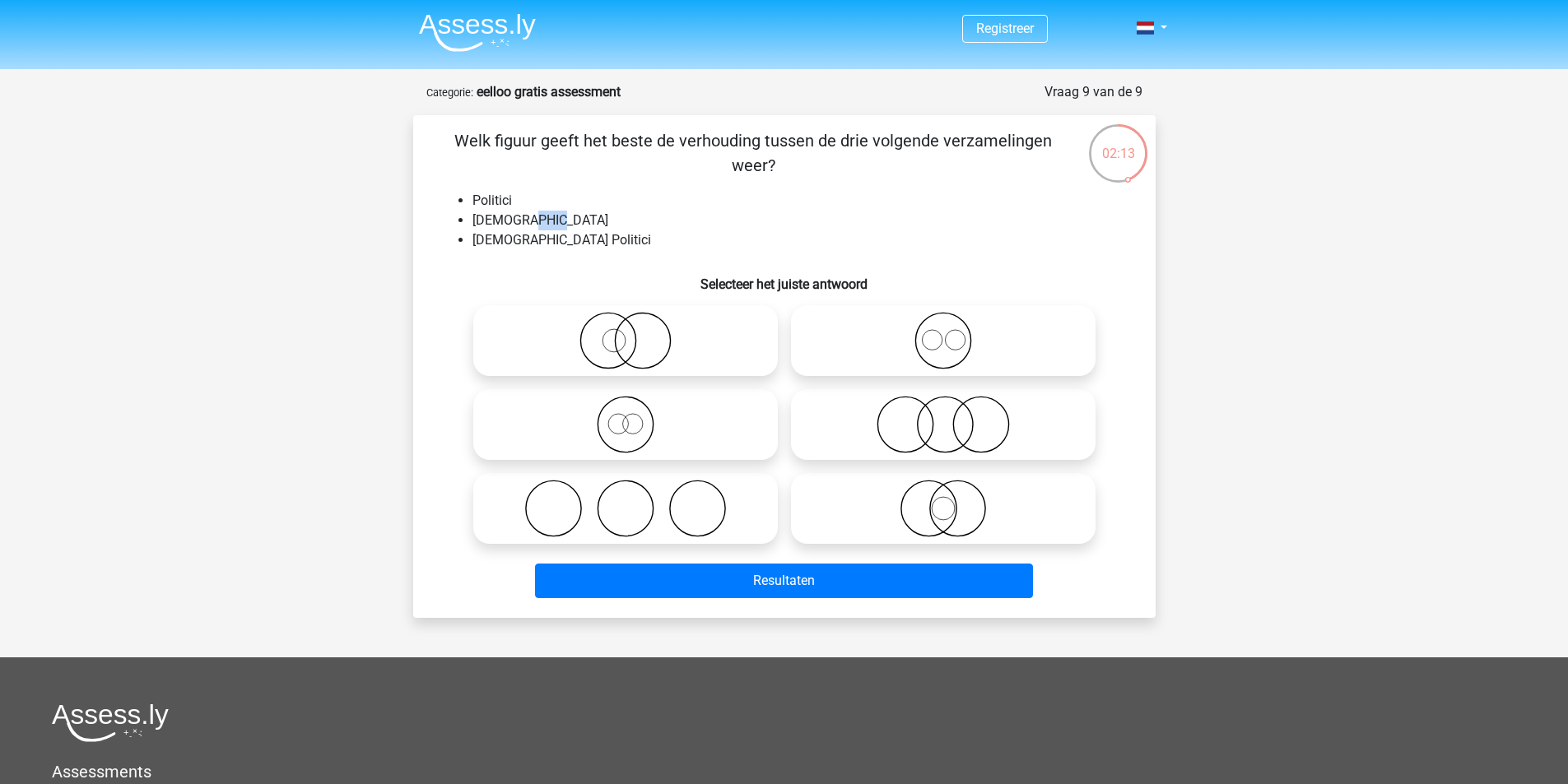
drag, startPoint x: 526, startPoint y: 224, endPoint x: 571, endPoint y: 222, distance: 45.0
click at [571, 222] on li "Nederlanders" at bounding box center [801, 220] width 656 height 20
drag, startPoint x: 548, startPoint y: 241, endPoint x: 595, endPoint y: 241, distance: 47.0
click at [595, 241] on li "Nederlandse Politici" at bounding box center [801, 240] width 656 height 20
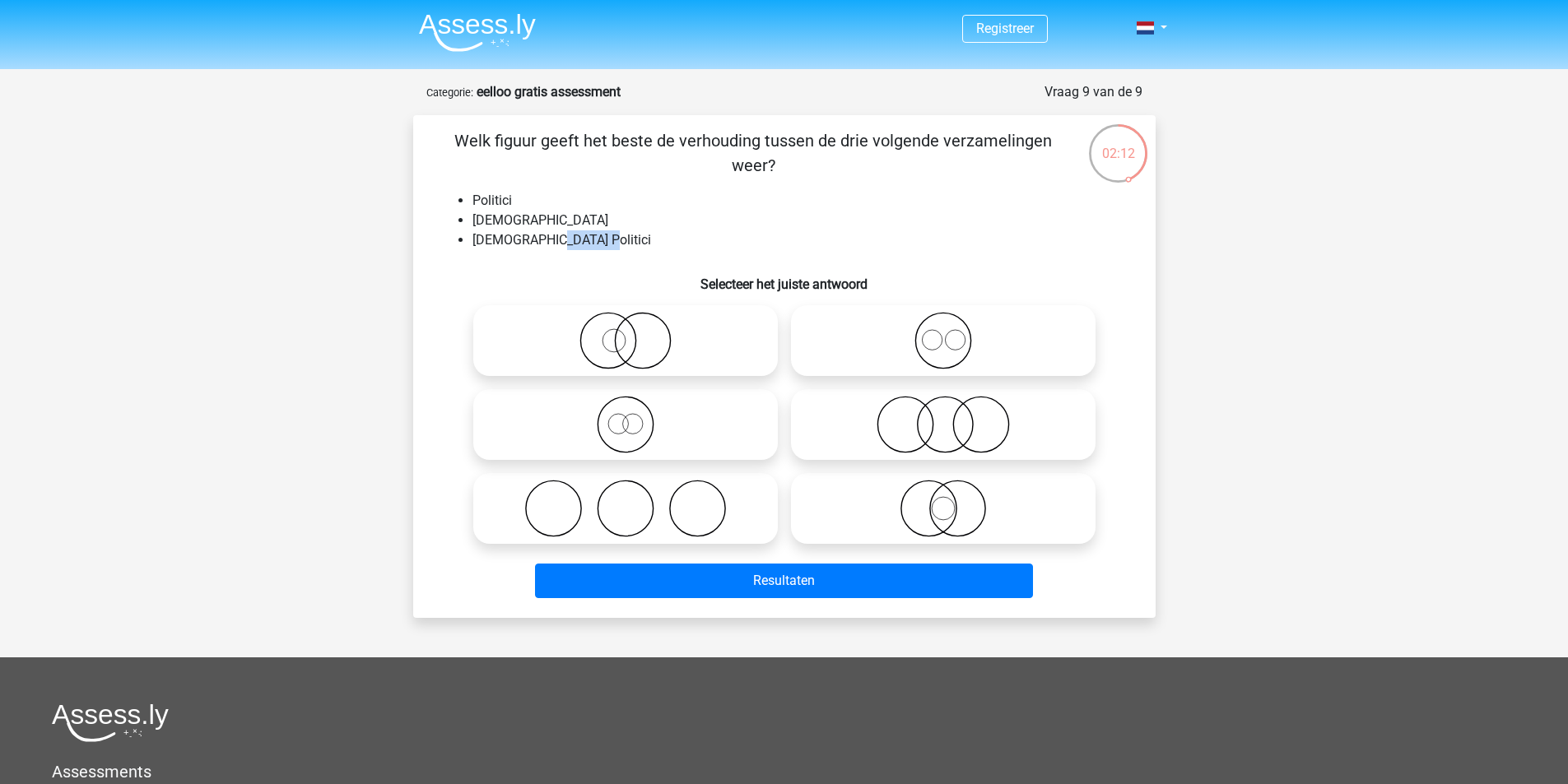
click at [595, 241] on li "Nederlandse Politici" at bounding box center [801, 240] width 656 height 20
click at [661, 304] on div at bounding box center [626, 340] width 318 height 84
click at [677, 340] on icon at bounding box center [625, 341] width 292 height 58
click at [636, 332] on input "radio" at bounding box center [631, 327] width 11 height 11
radio input "true"
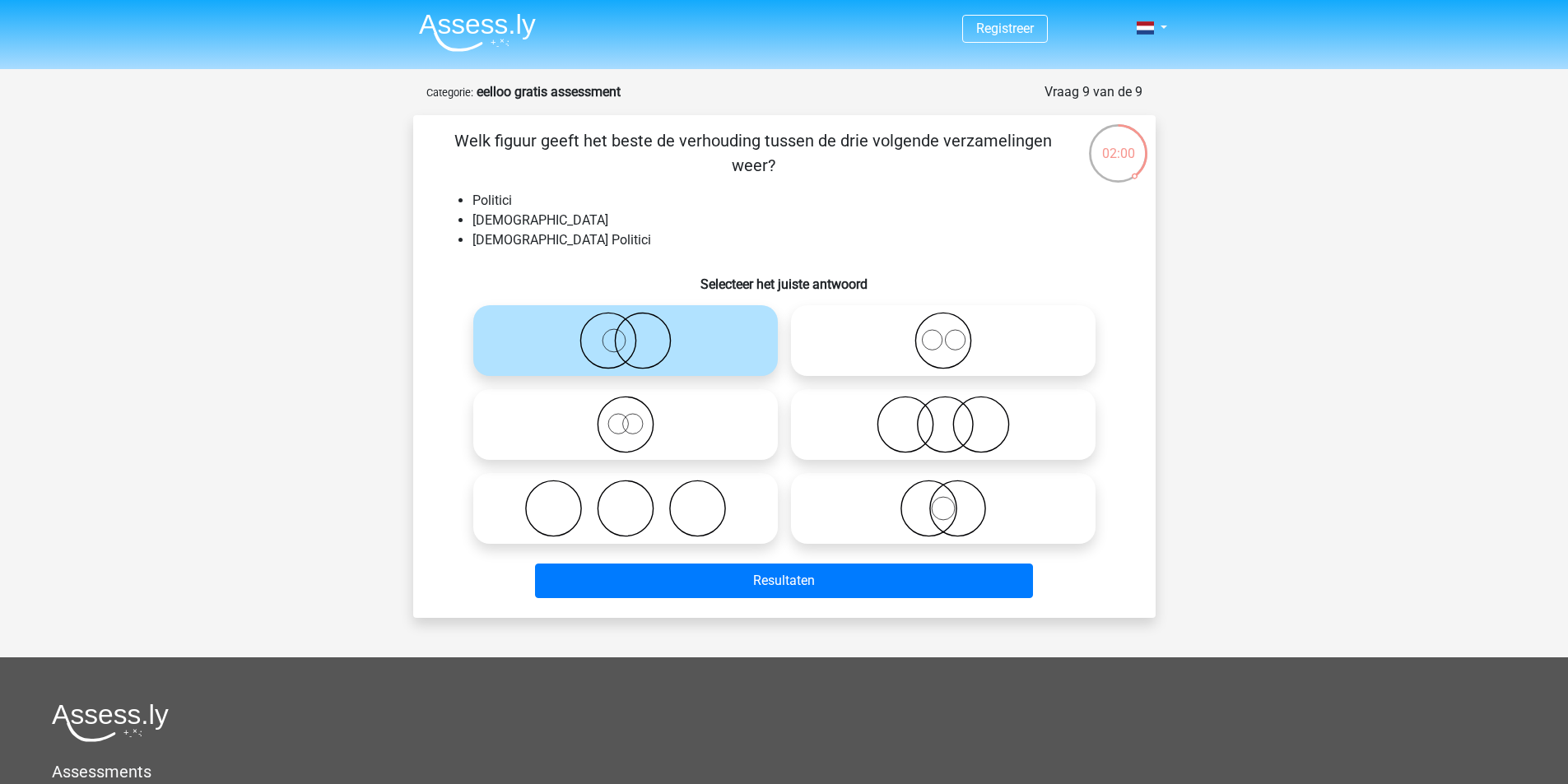
click at [951, 503] on icon at bounding box center [943, 508] width 292 height 58
click at [951, 500] on input "radio" at bounding box center [948, 495] width 11 height 11
radio input "true"
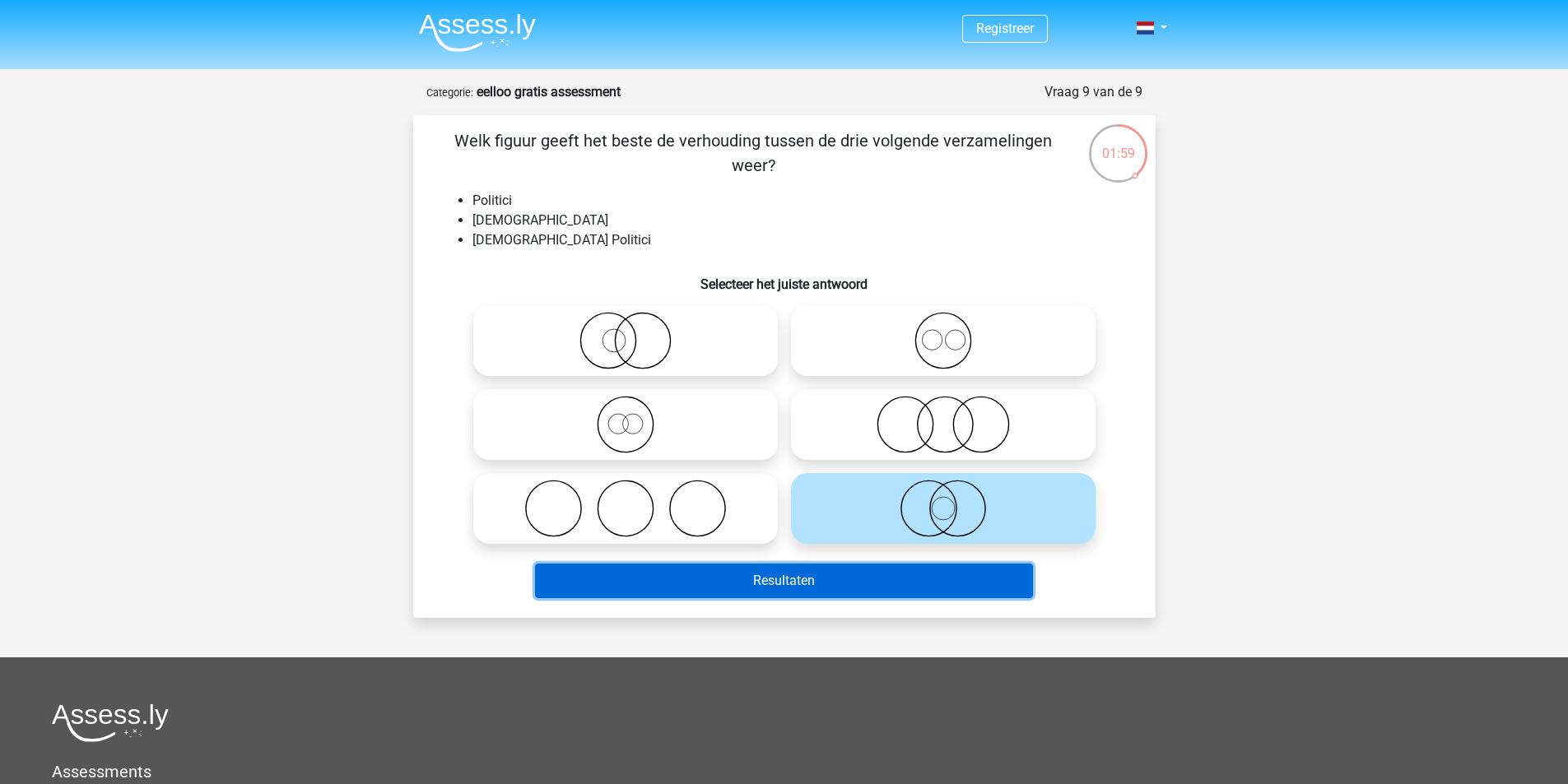
click at [964, 582] on button "Resultaten" at bounding box center [784, 581] width 498 height 35
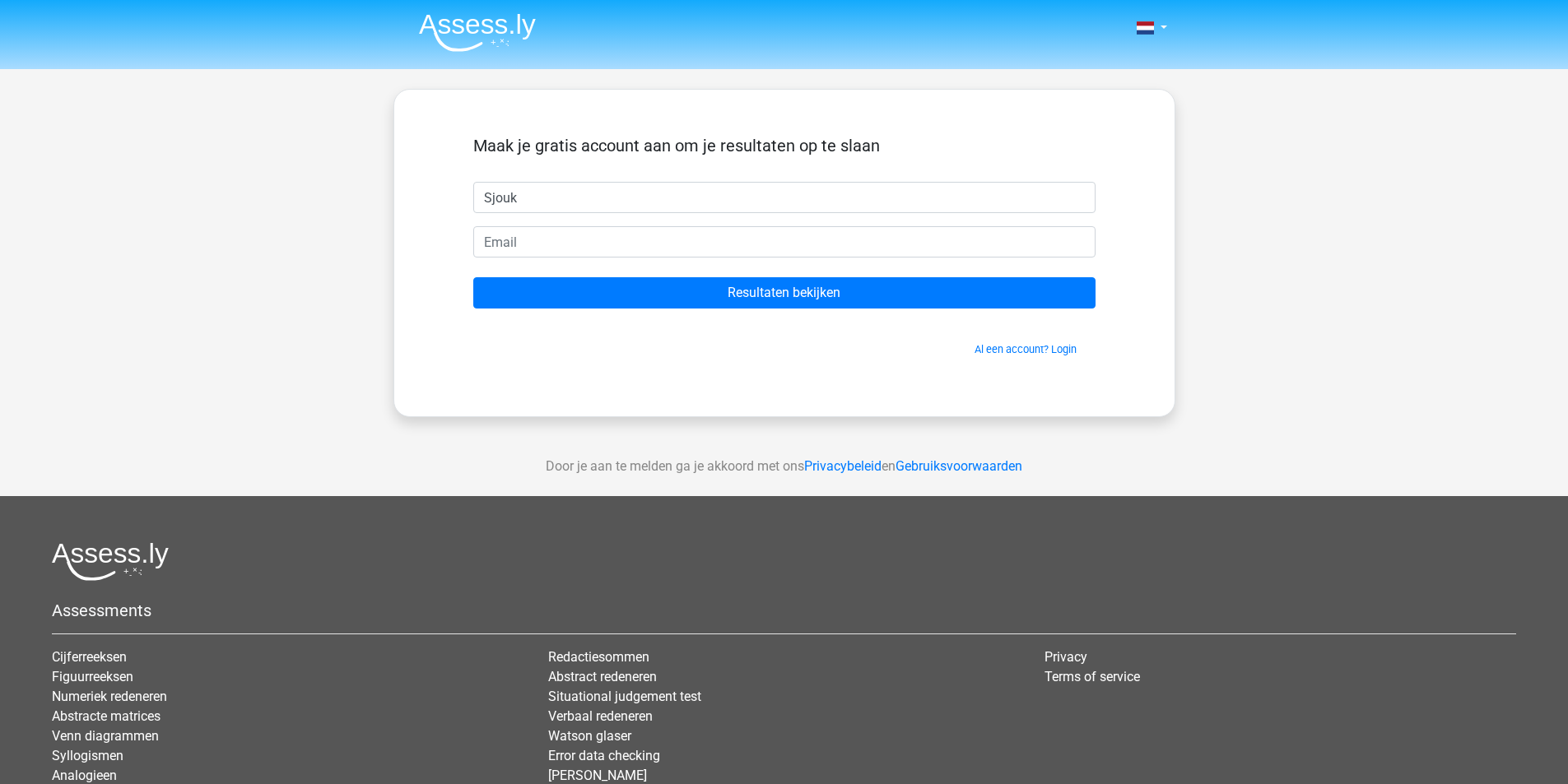
type input "Sjouk"
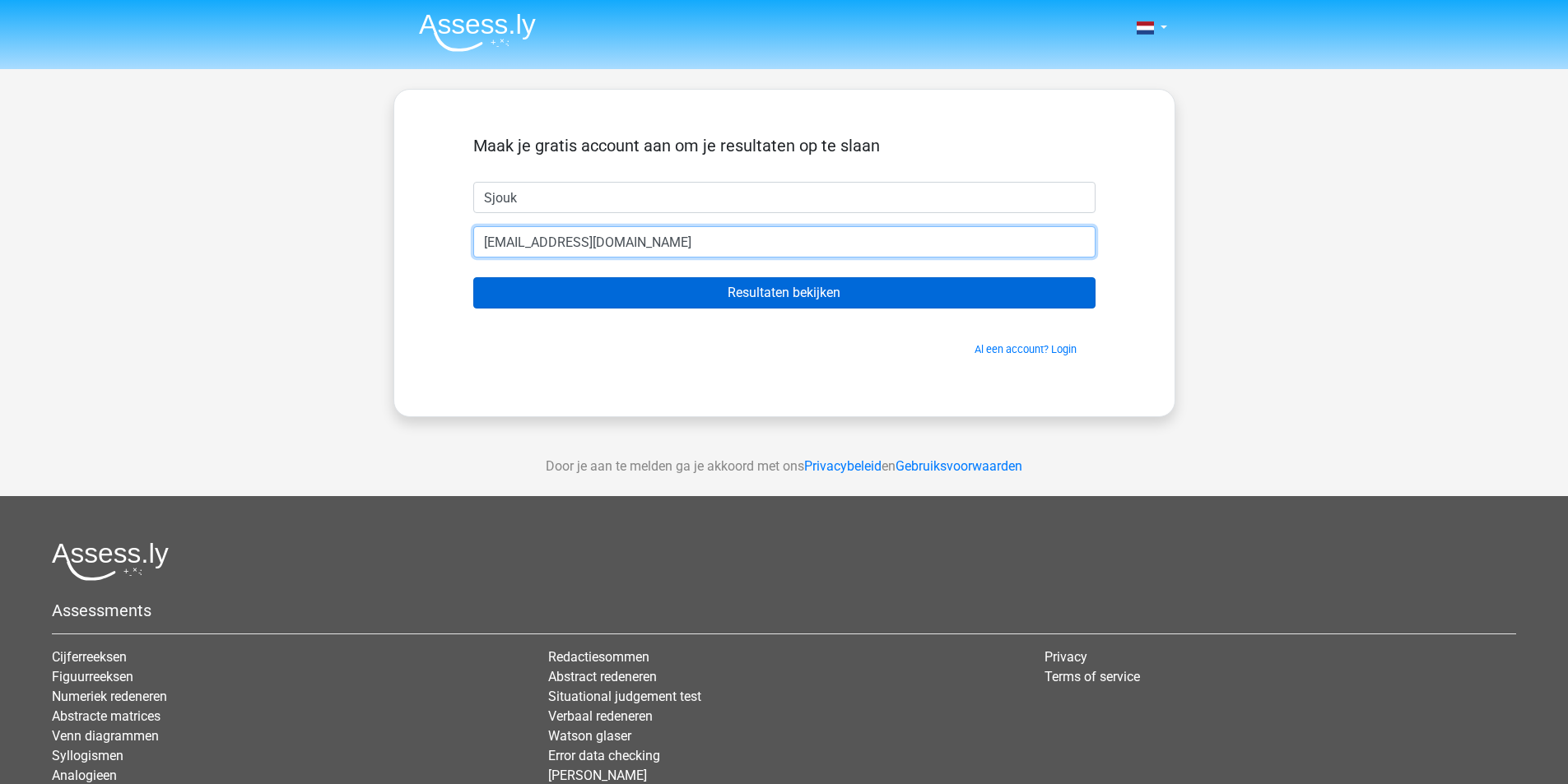
type input "sjouk123@gmail.com"
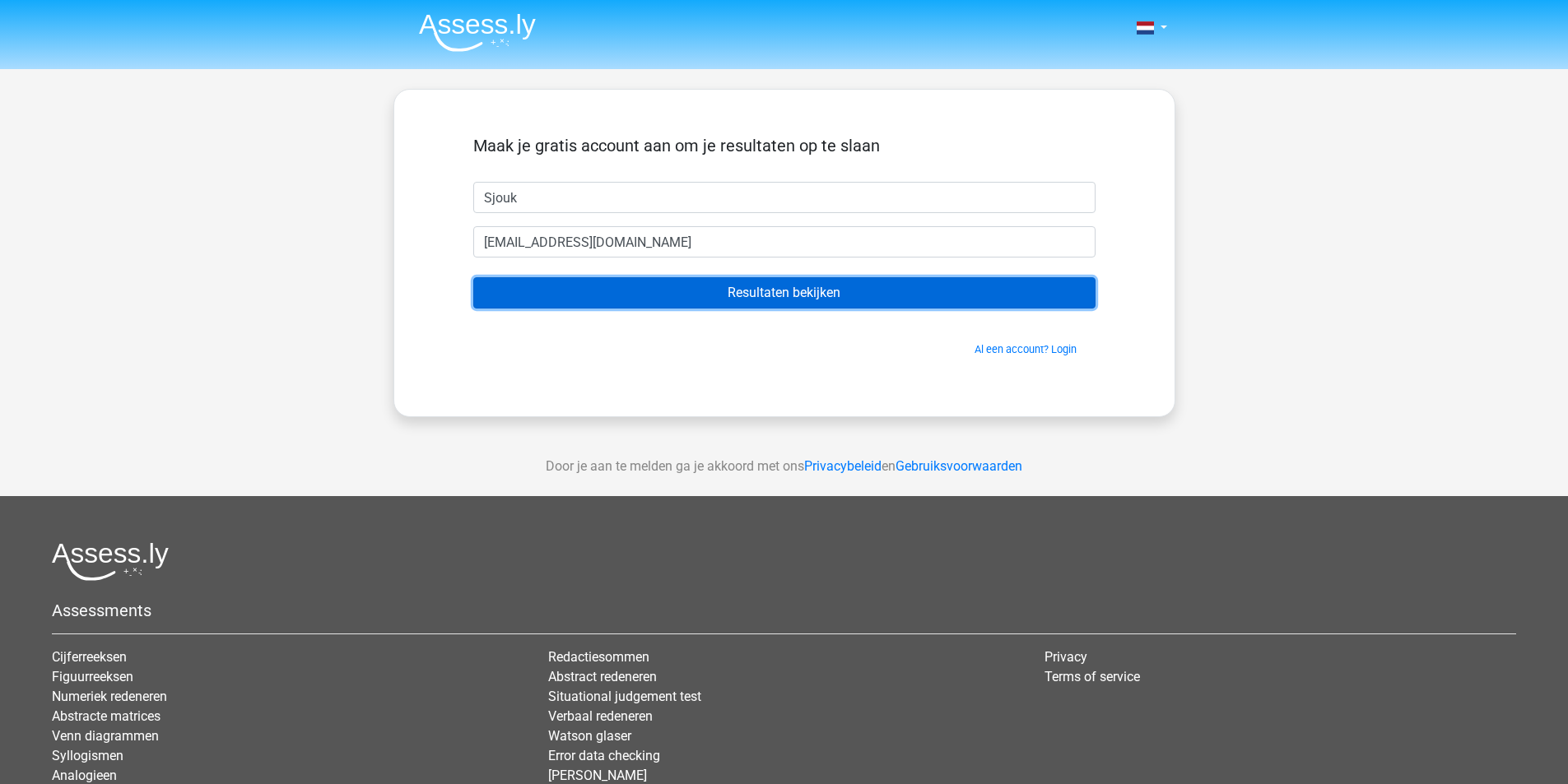
click at [881, 305] on input "Resultaten bekijken" at bounding box center [785, 293] width 622 height 31
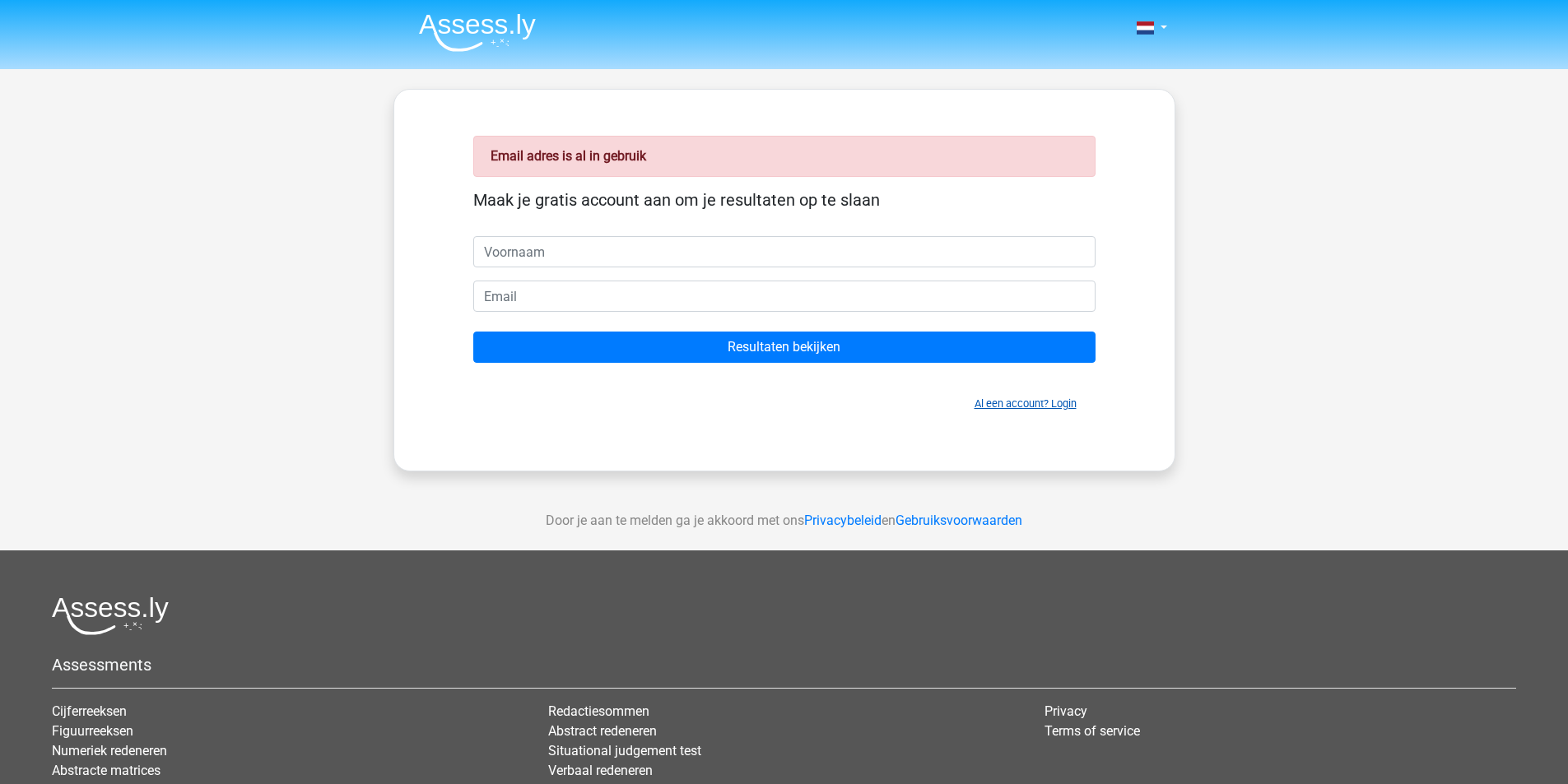
click at [993, 398] on link "Al een account? Login" at bounding box center [1025, 404] width 102 height 13
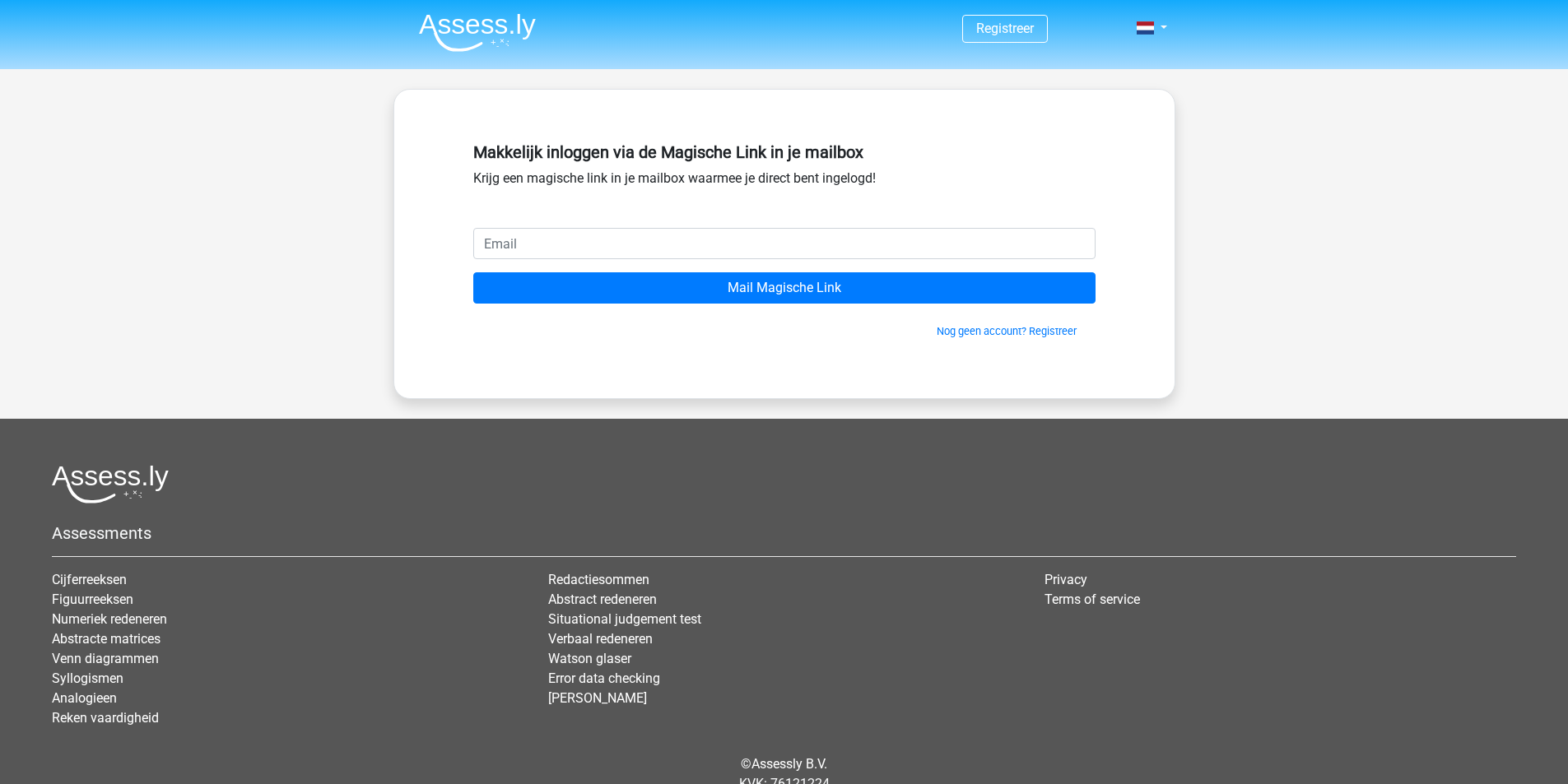
click at [687, 239] on input "email" at bounding box center [785, 243] width 622 height 31
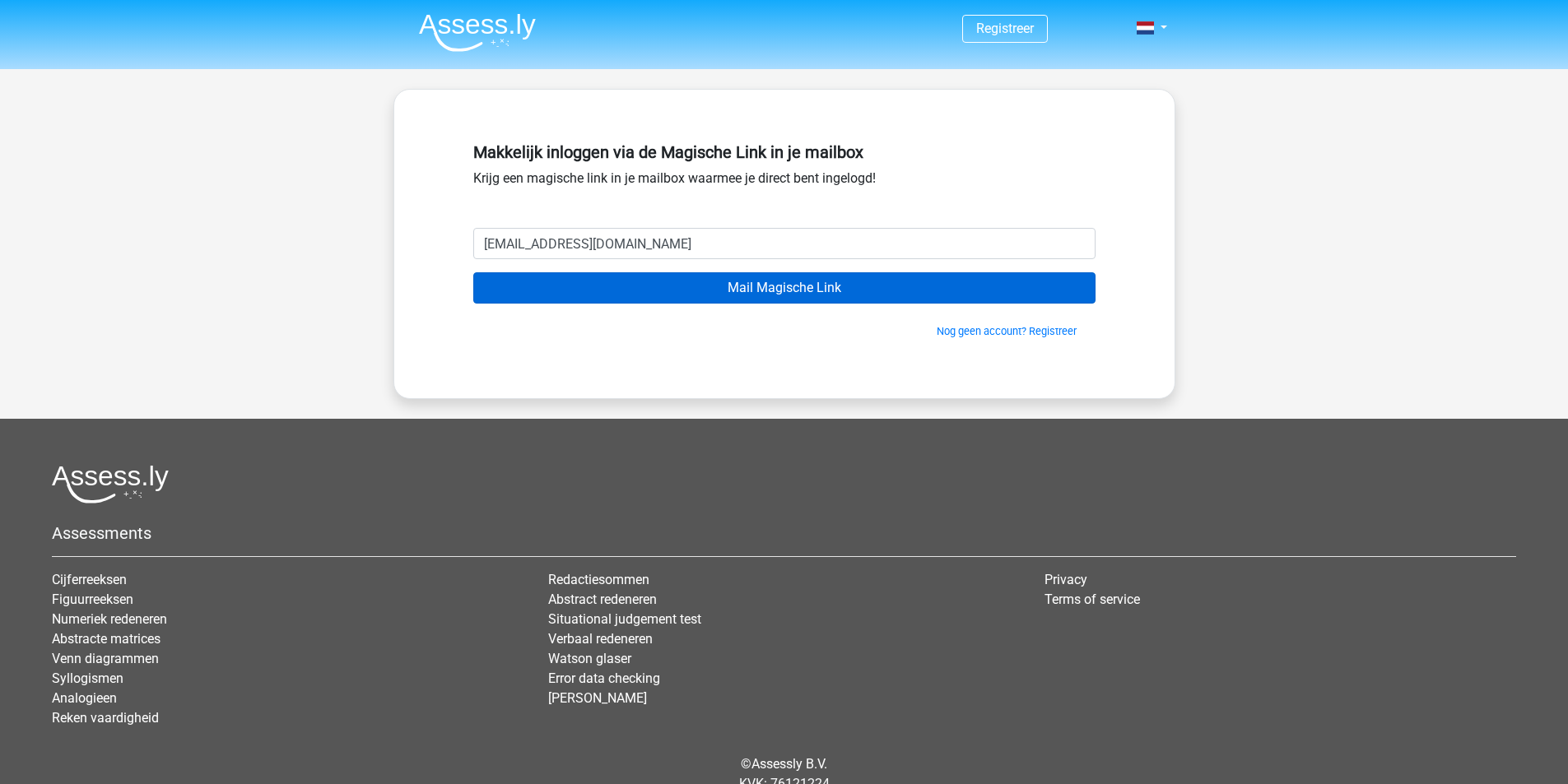
type input "[EMAIL_ADDRESS][DOMAIN_NAME]"
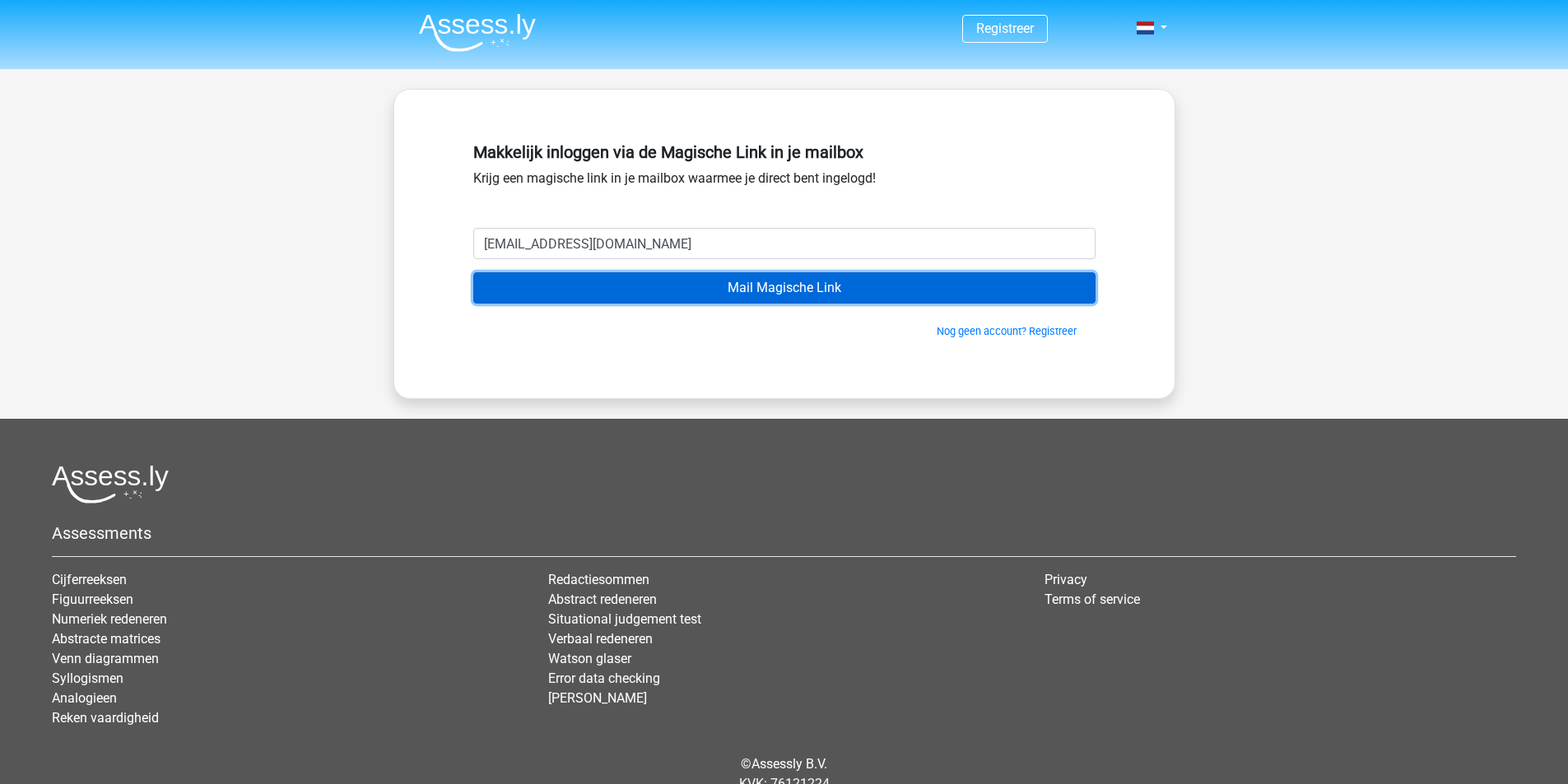
click at [810, 286] on input "Mail Magische Link" at bounding box center [785, 287] width 622 height 31
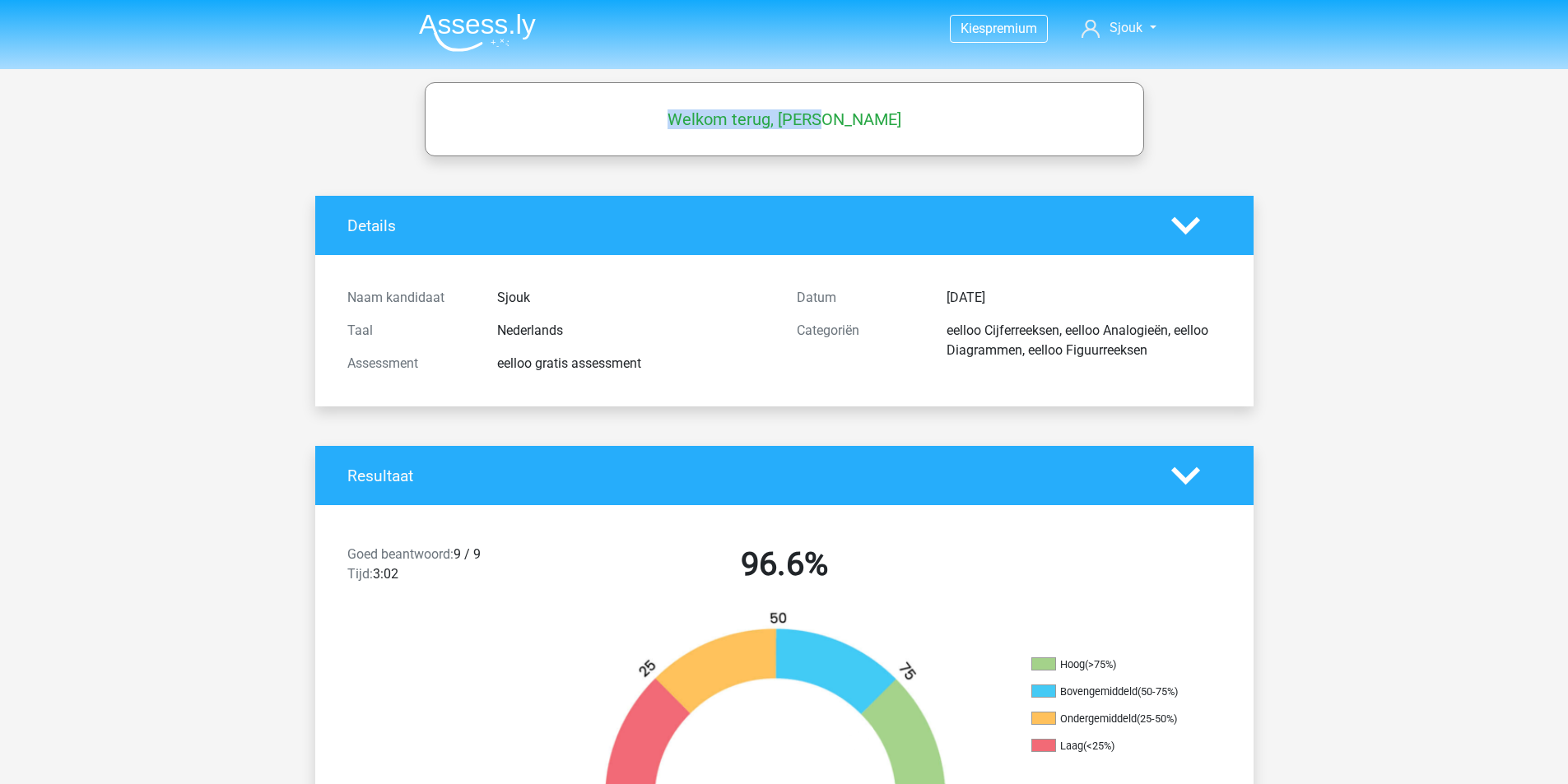
drag, startPoint x: 715, startPoint y: 130, endPoint x: 866, endPoint y: 115, distance: 151.7
click at [866, 115] on div "Welkom terug, [PERSON_NAME]" at bounding box center [784, 119] width 716 height 46
click at [866, 114] on h5 "Welkom terug, [PERSON_NAME]" at bounding box center [784, 119] width 703 height 20
